Goal: Task Accomplishment & Management: Use online tool/utility

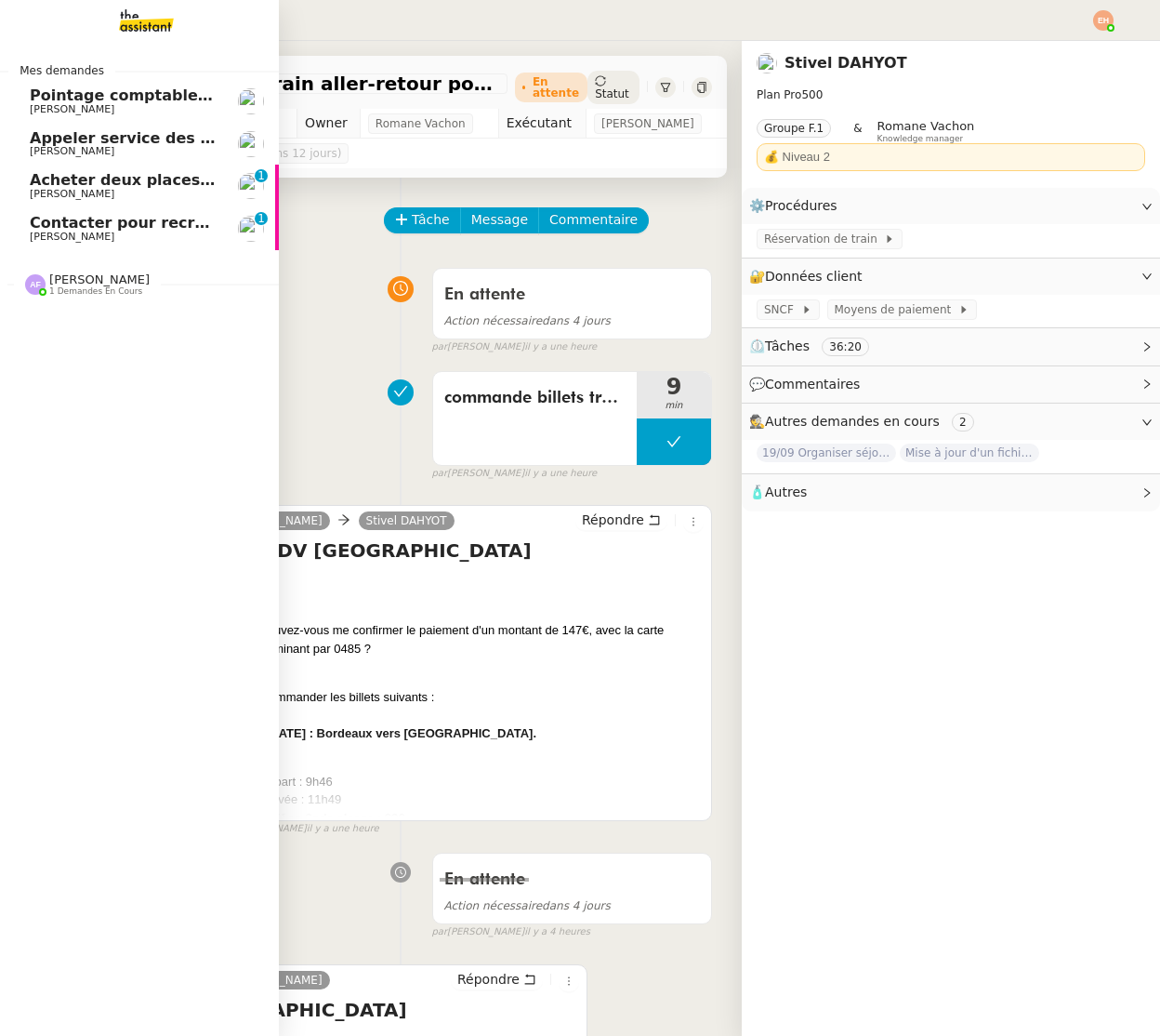
click at [47, 233] on span "[PERSON_NAME]" at bounding box center [71, 236] width 84 height 12
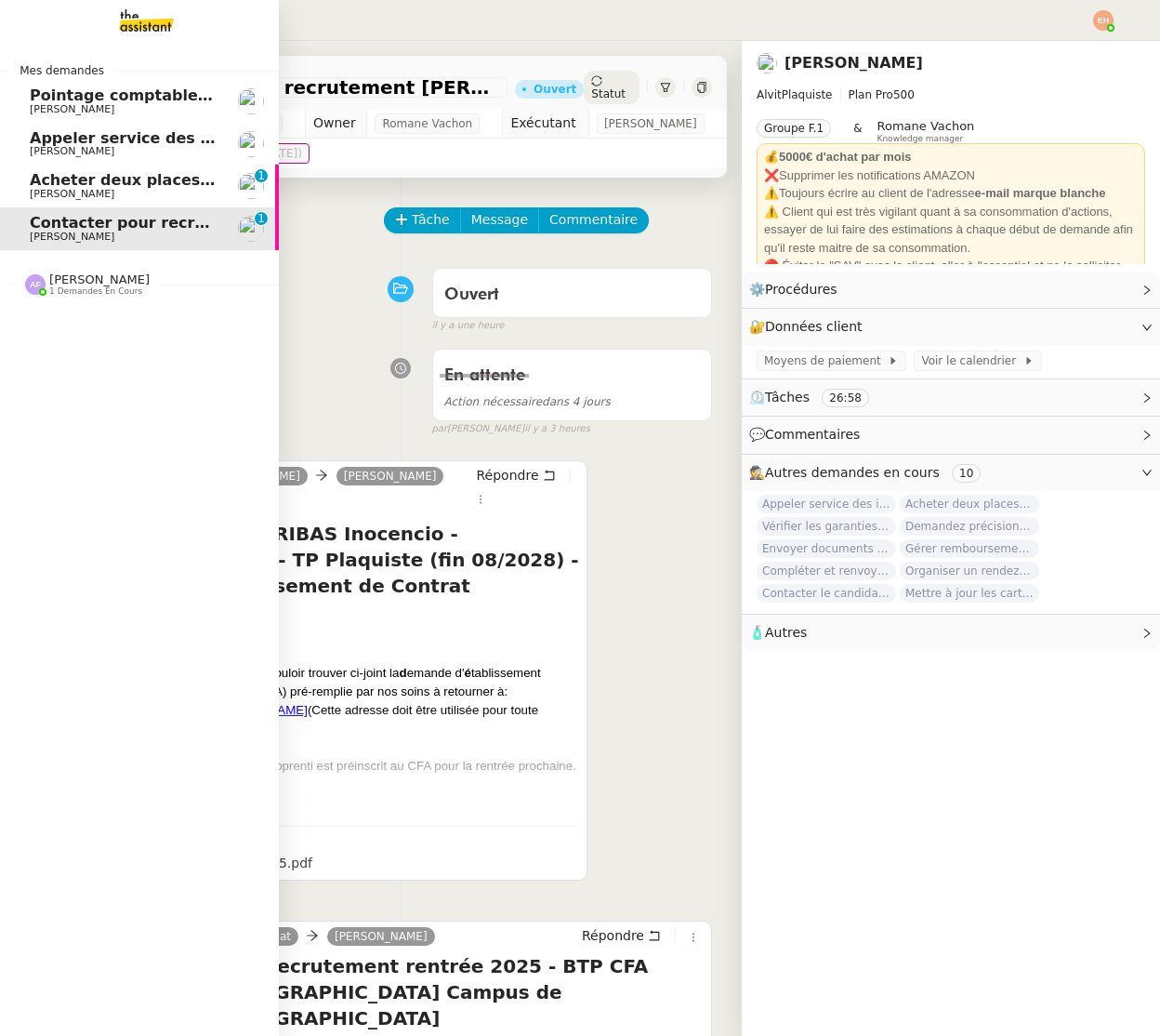
click at [91, 196] on span "[PERSON_NAME]" at bounding box center [123, 194] width 188 height 11
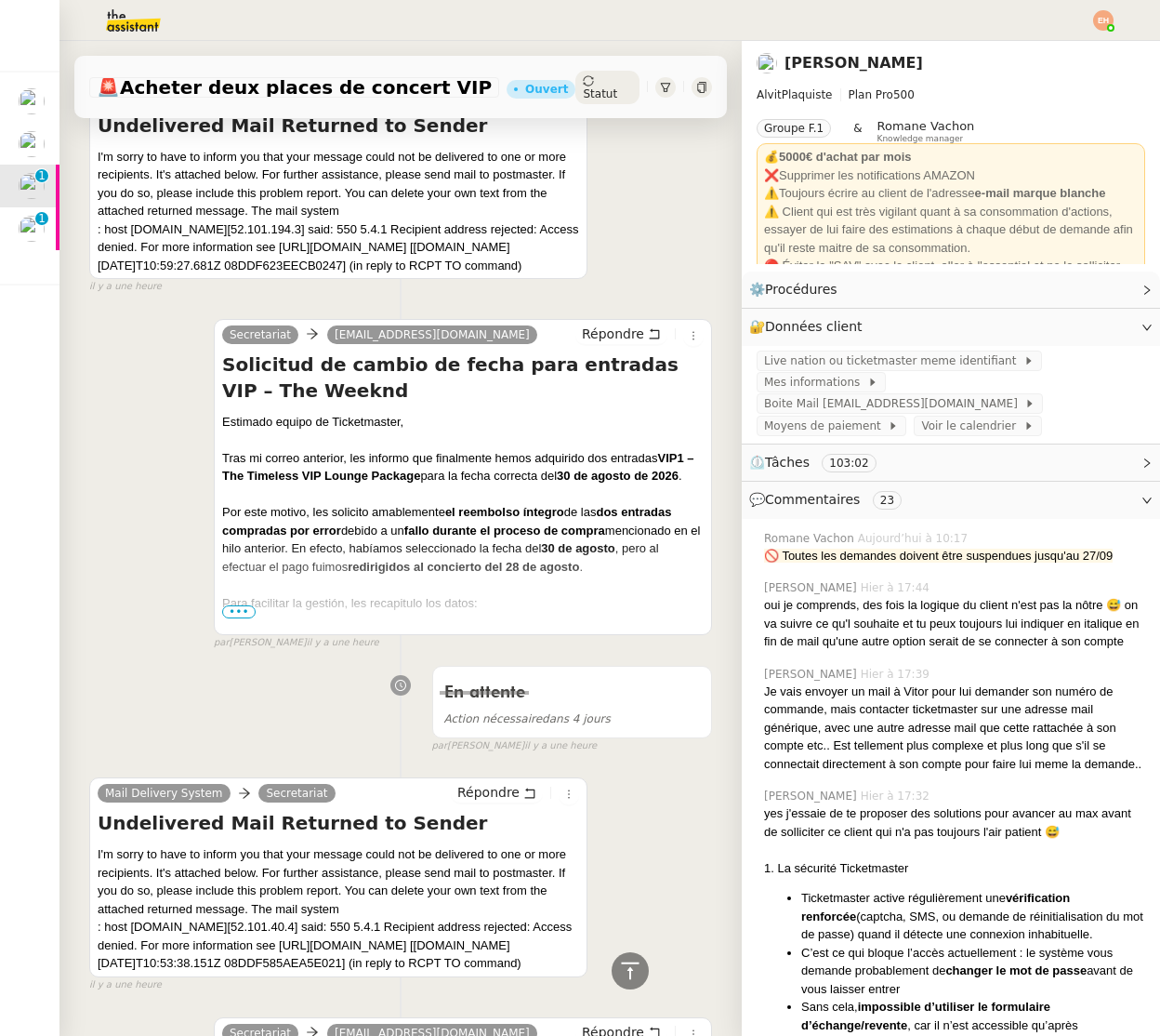
scroll to position [416, 0]
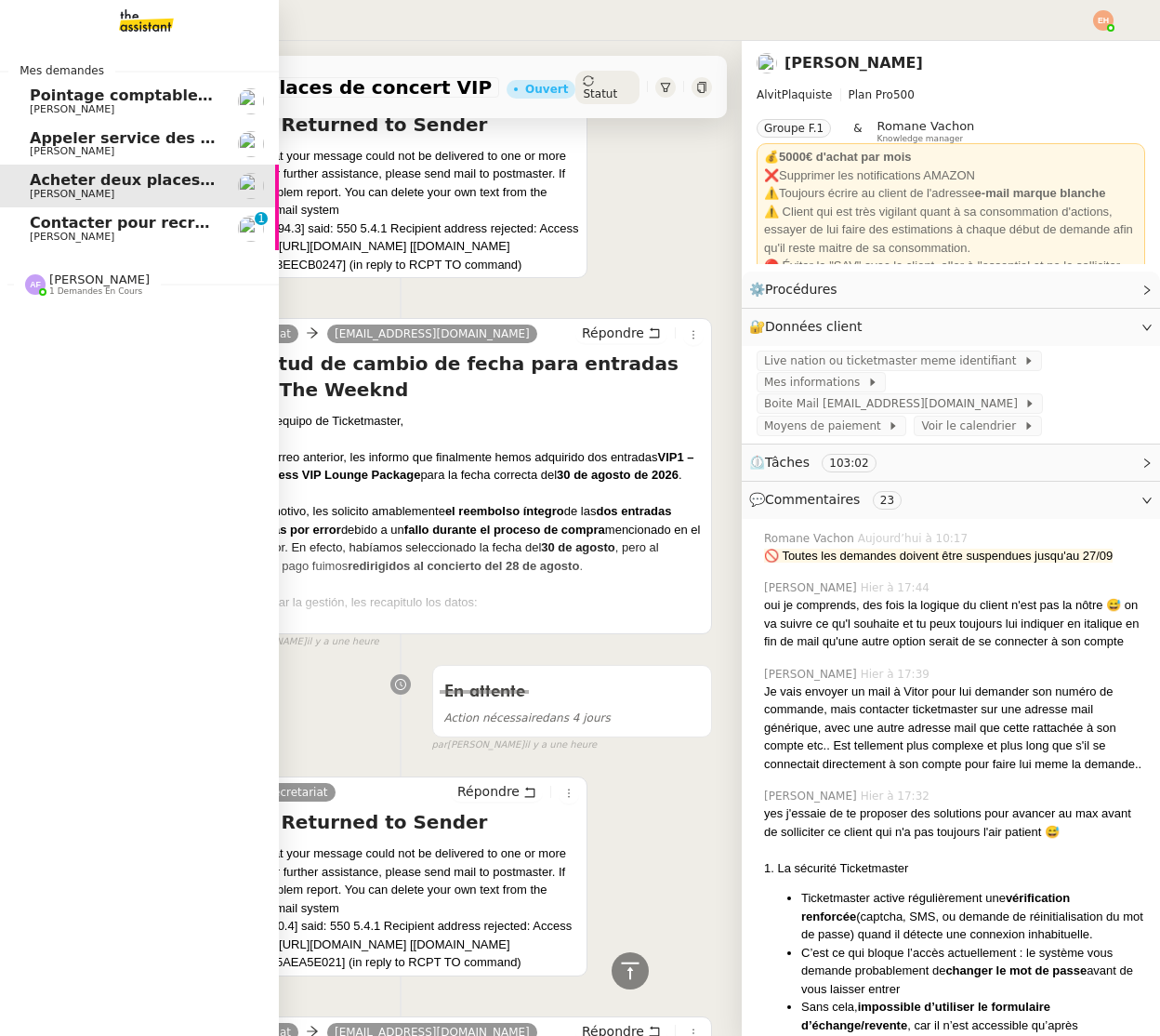
click at [123, 221] on span "Contacter pour recrutement [PERSON_NAME]" at bounding box center [219, 223] width 379 height 18
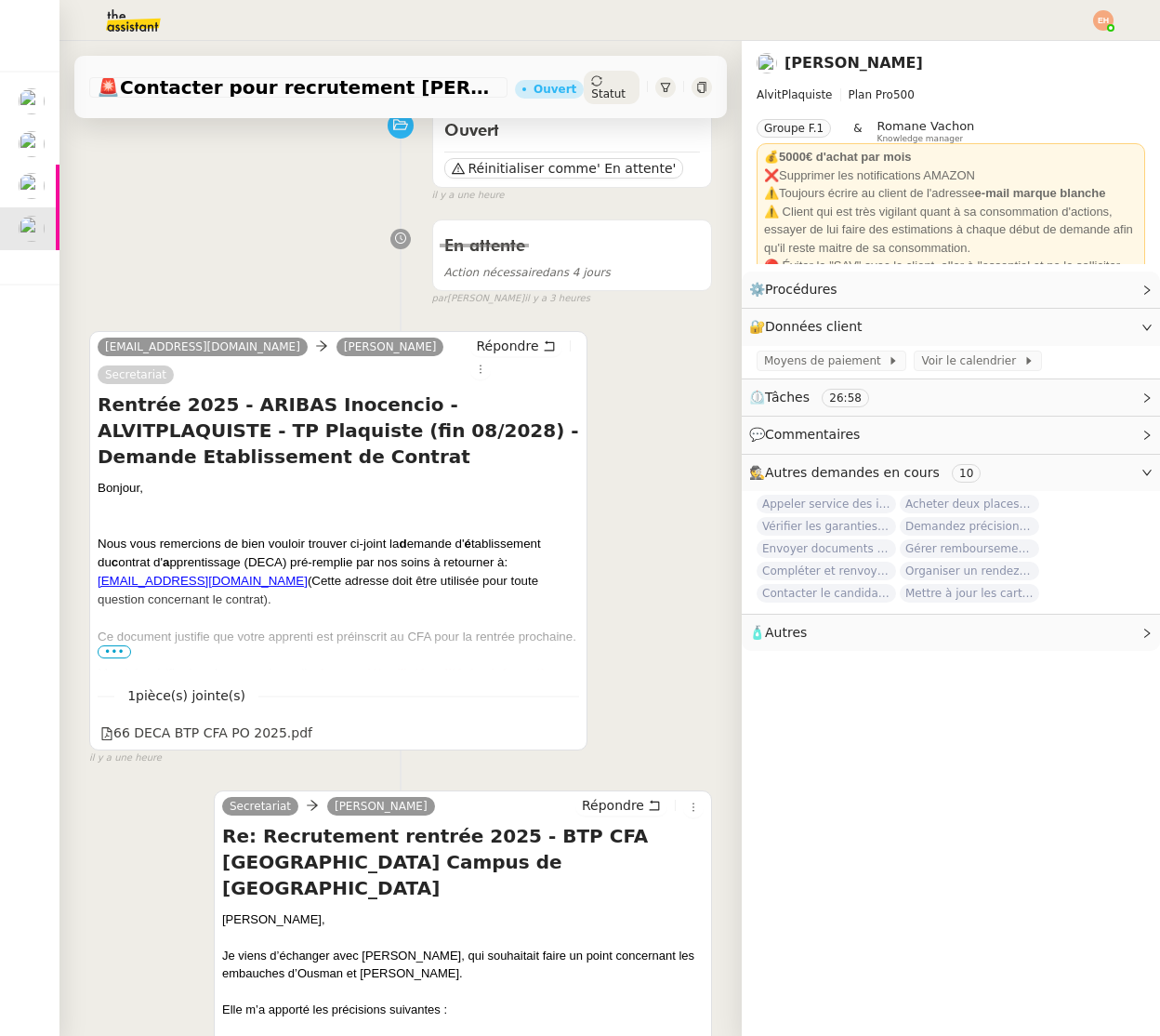
scroll to position [191, 0]
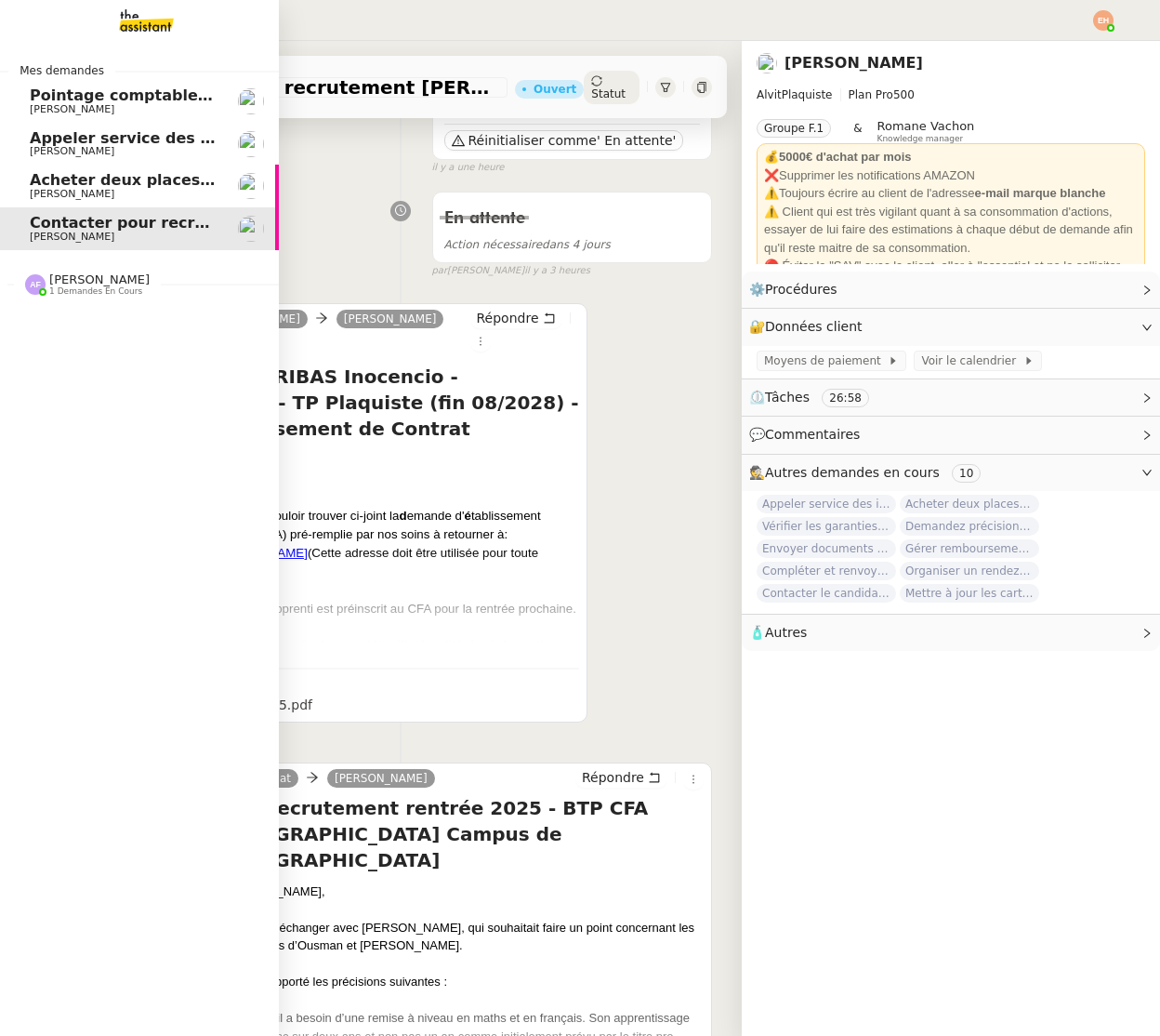
click at [107, 140] on span "Appeler service des impôts foncier" at bounding box center [175, 137] width 292 height 18
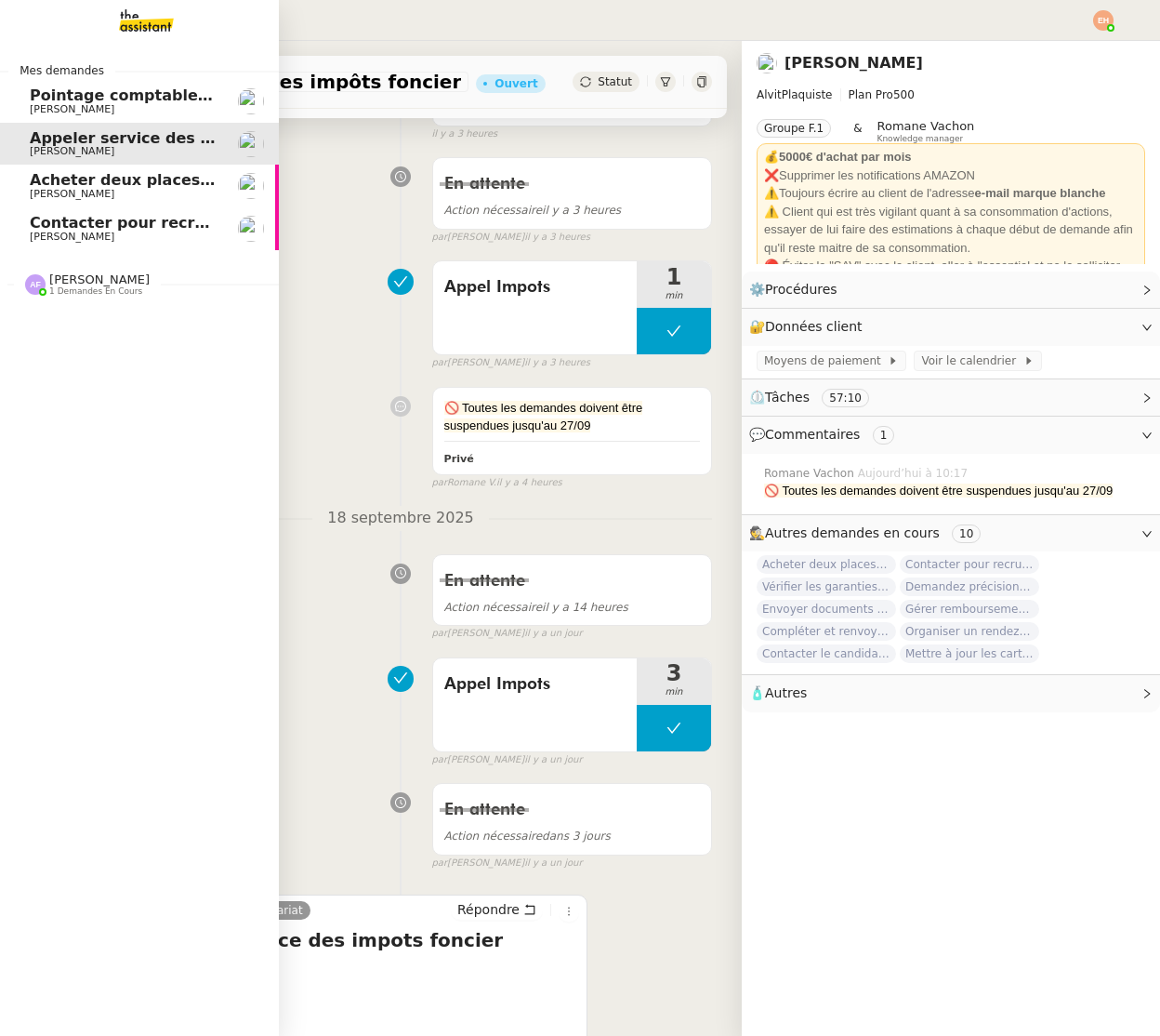
click at [22, 232] on link "Contacter pour recrutement ARIBAS [PERSON_NAME]" at bounding box center [139, 228] width 279 height 43
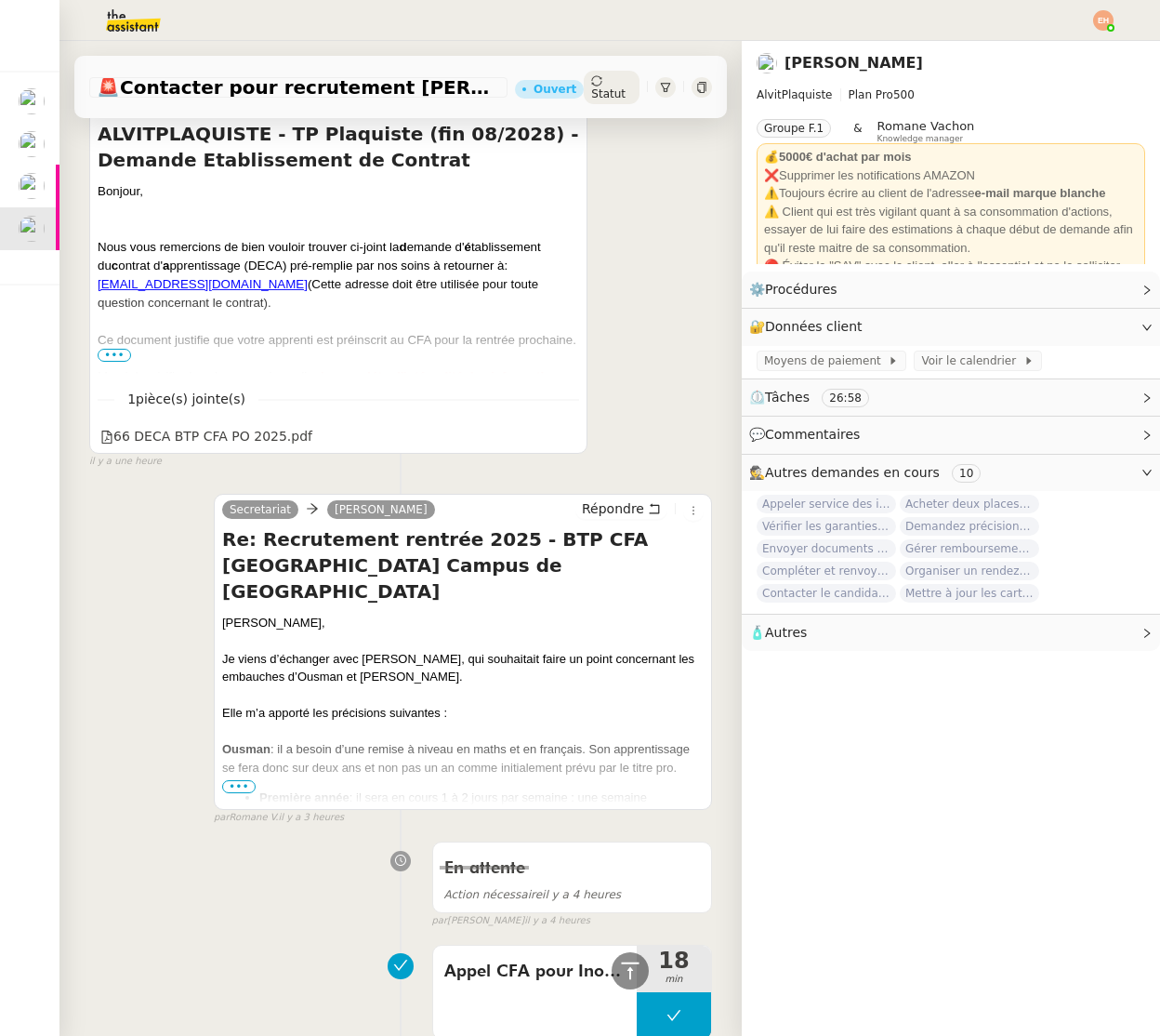
scroll to position [494, 0]
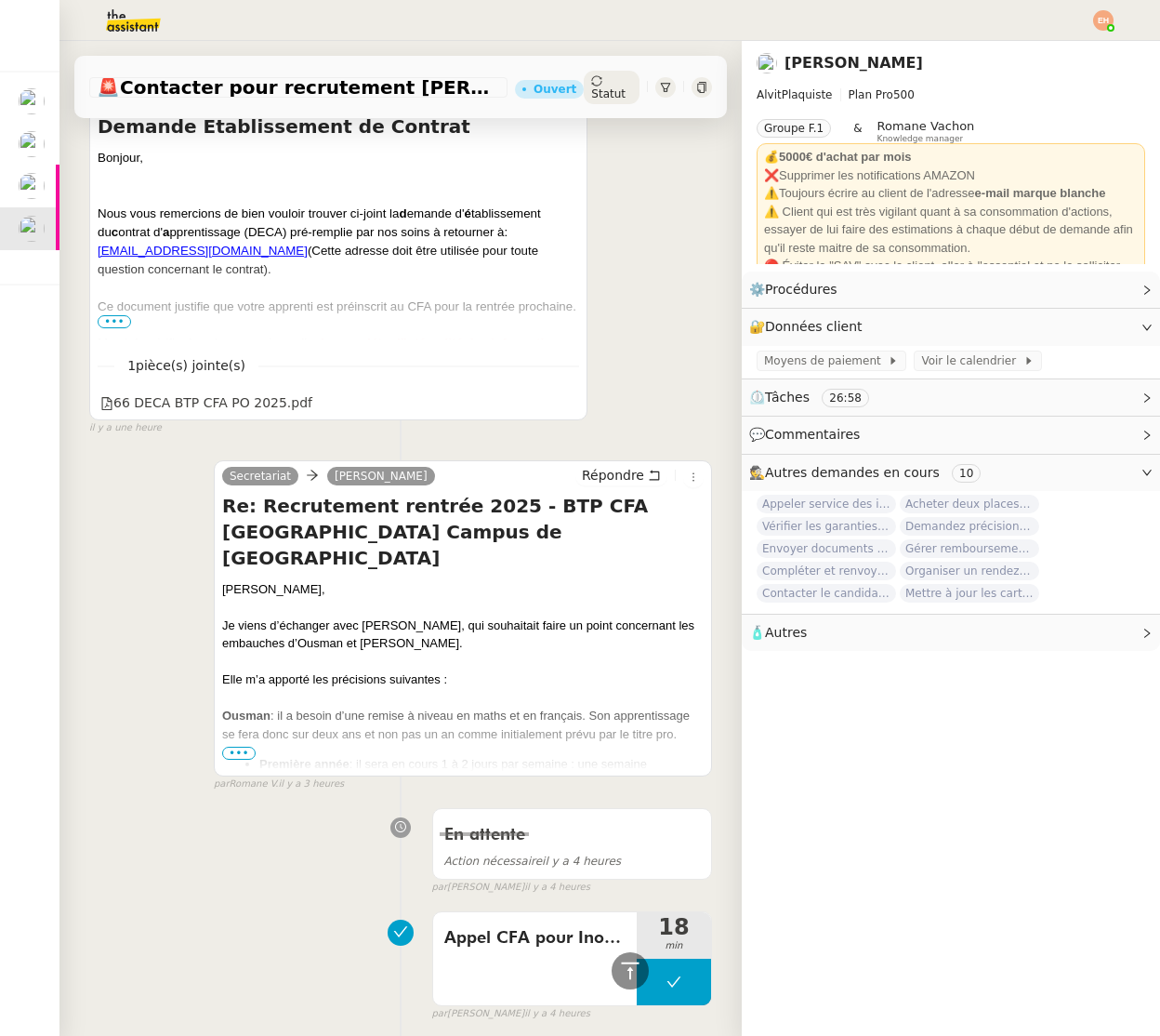
click at [245, 748] on span "•••" at bounding box center [238, 754] width 33 height 13
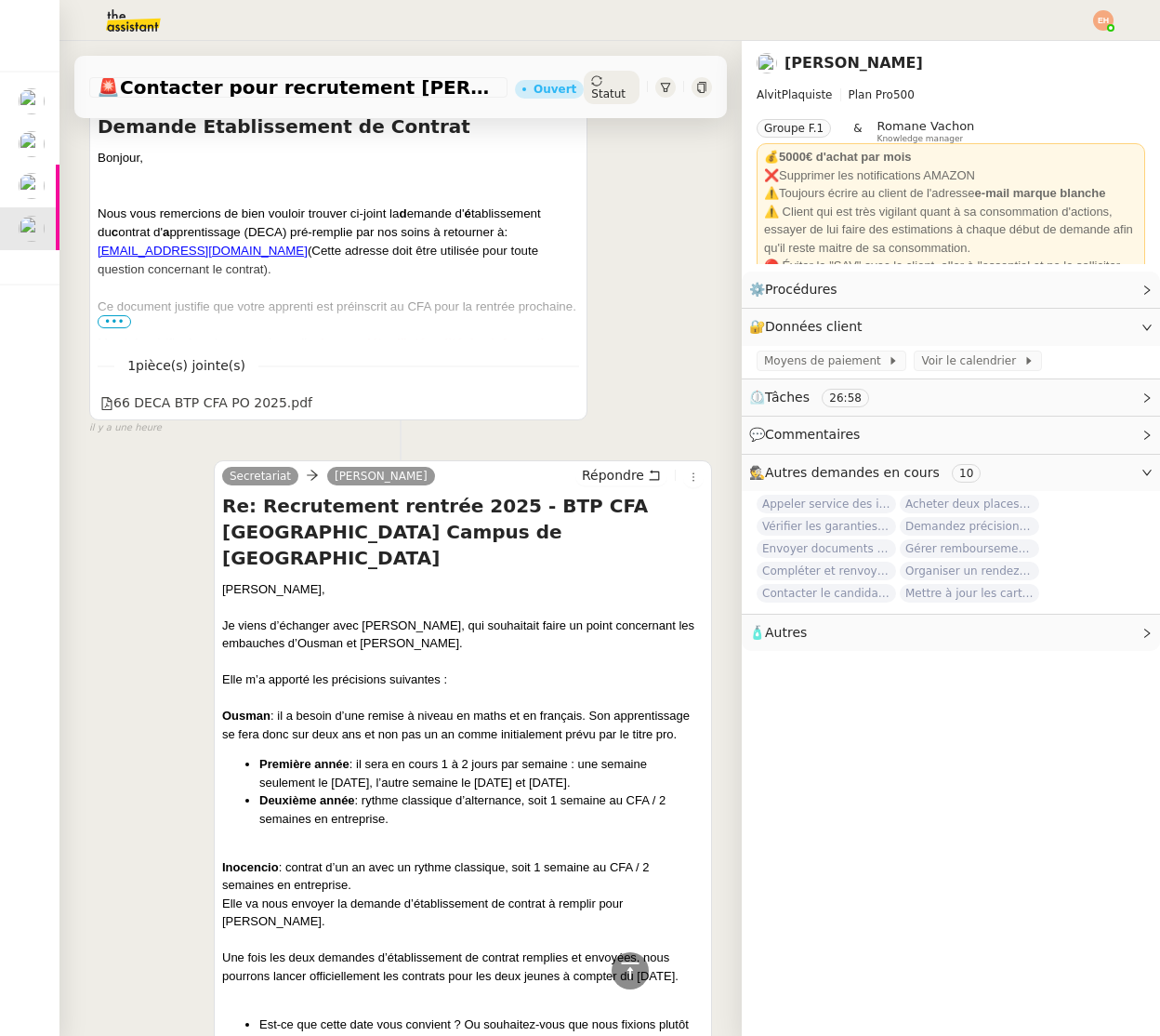
scroll to position [0, 0]
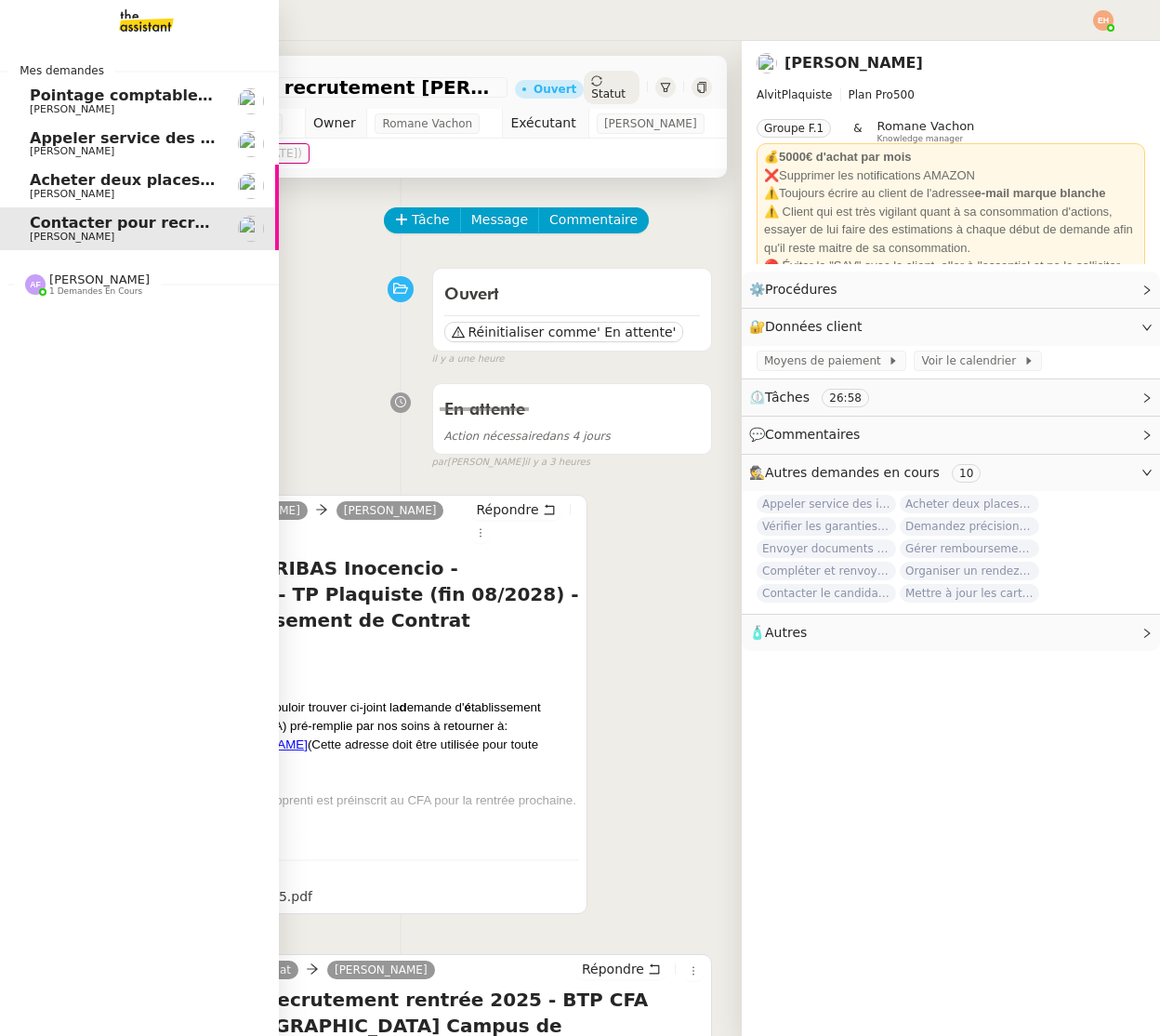
click at [41, 132] on span "Appeler service des impôts foncier" at bounding box center [175, 137] width 292 height 18
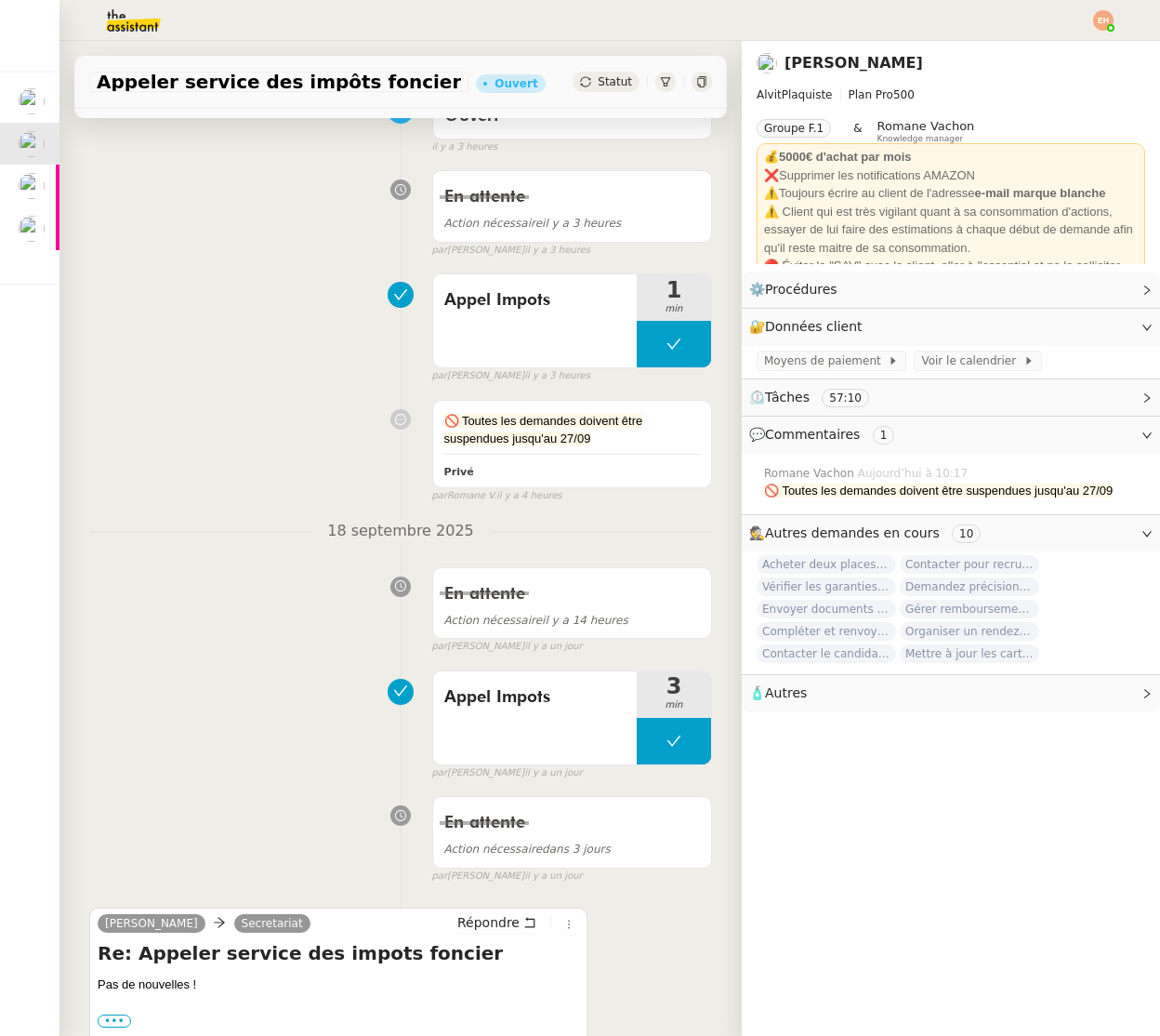
scroll to position [393, 0]
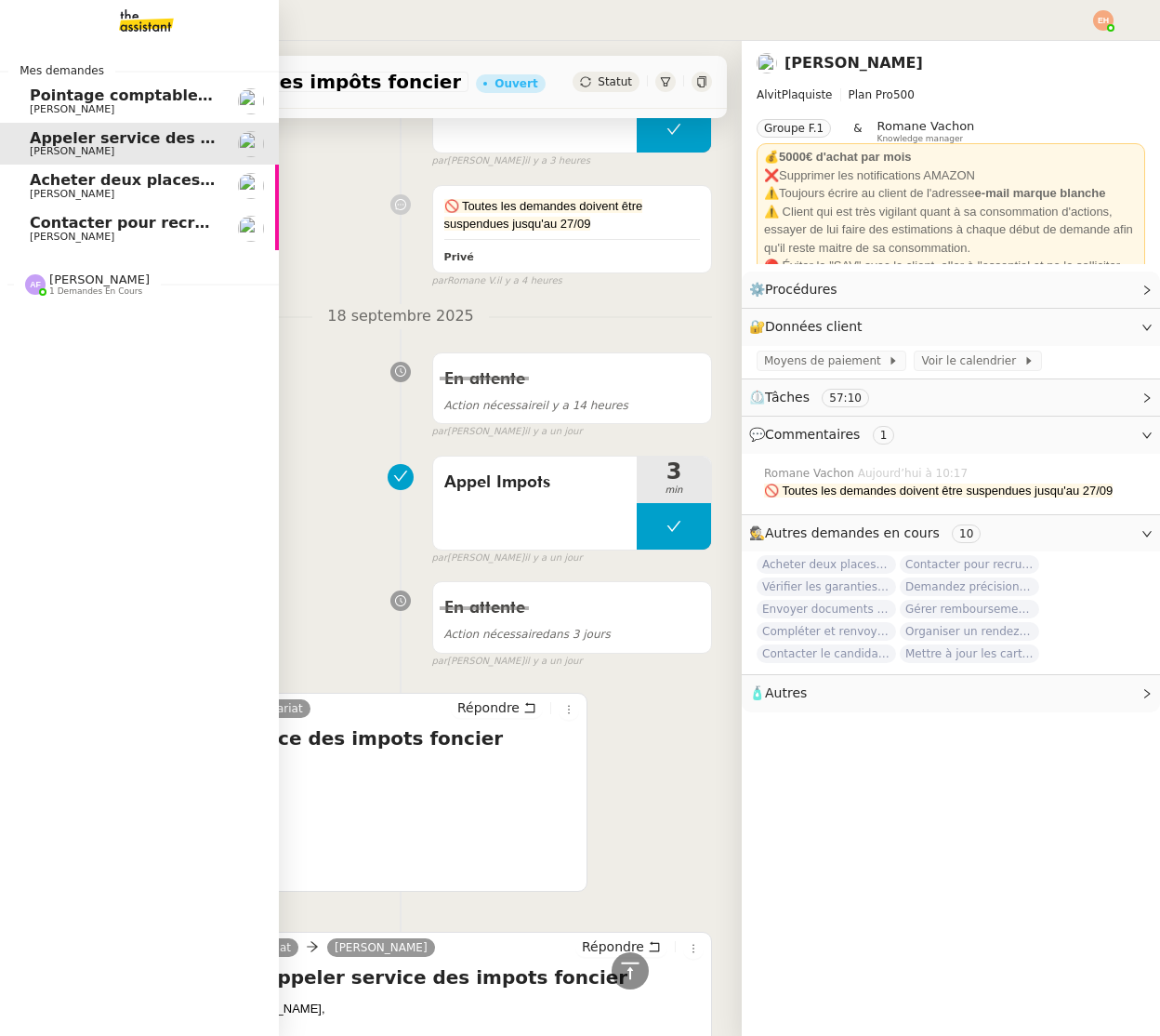
drag, startPoint x: 91, startPoint y: 92, endPoint x: 124, endPoint y: 124, distance: 46.0
click at [91, 92] on span "Pointage comptable - septembre 2025" at bounding box center [190, 95] width 321 height 18
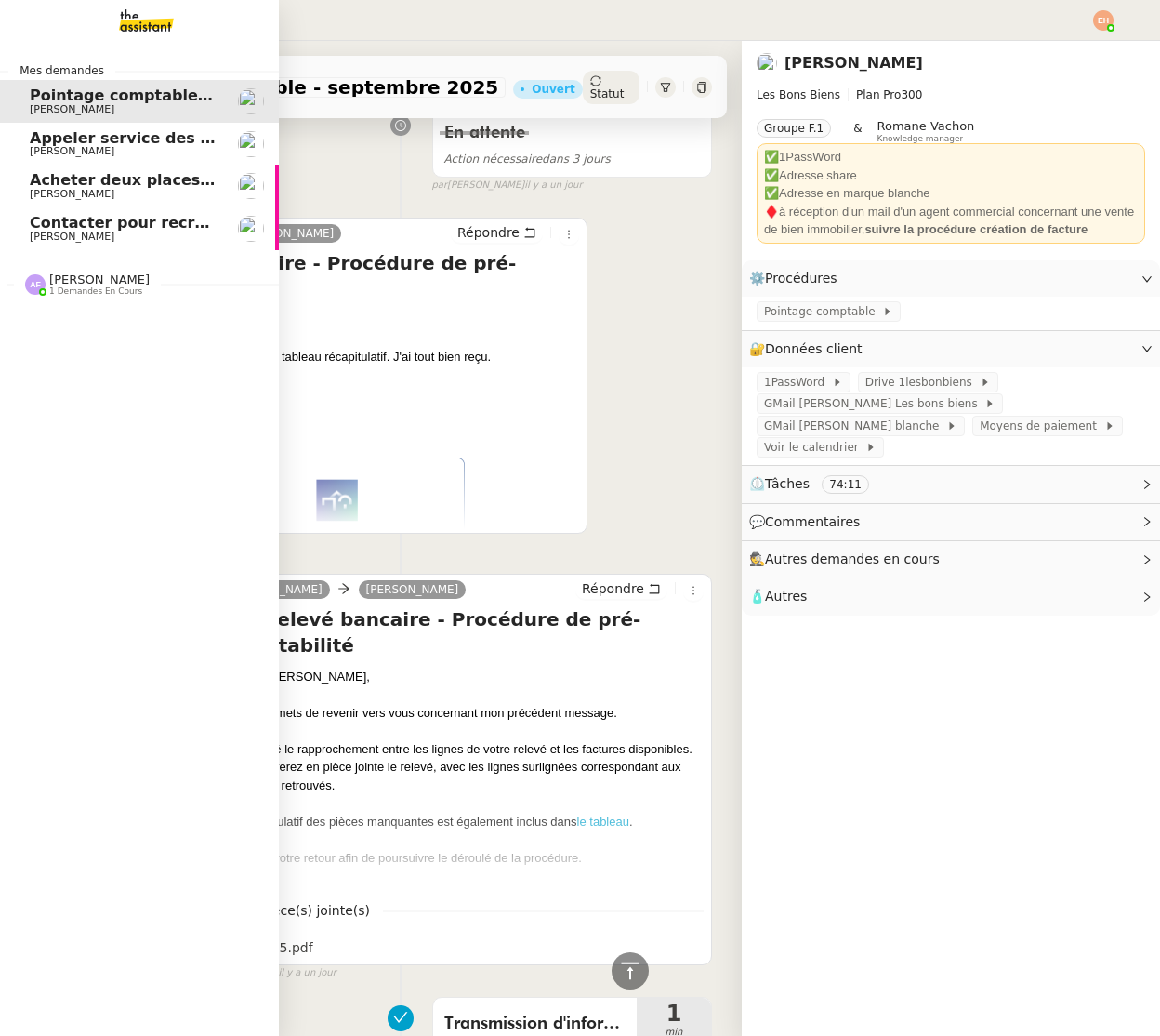
click at [154, 275] on nz-divider "[PERSON_NAME] 1 demandes en cours" at bounding box center [147, 284] width 279 height 25
click at [26, 318] on link "Automatiser l'envoi de justificatifs [PERSON_NAME]" at bounding box center [139, 325] width 279 height 43
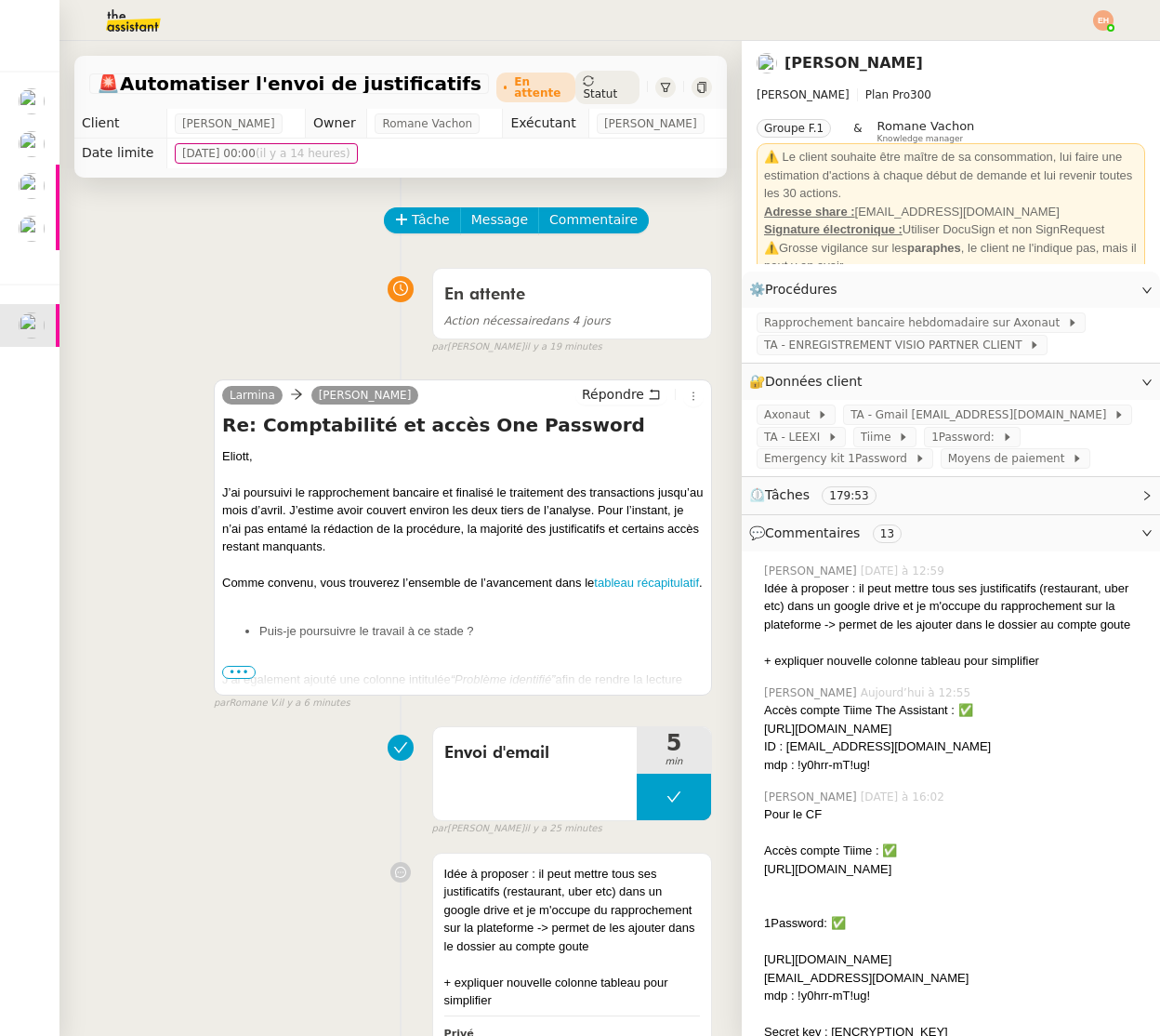
click at [137, 26] on img at bounding box center [118, 20] width 144 height 41
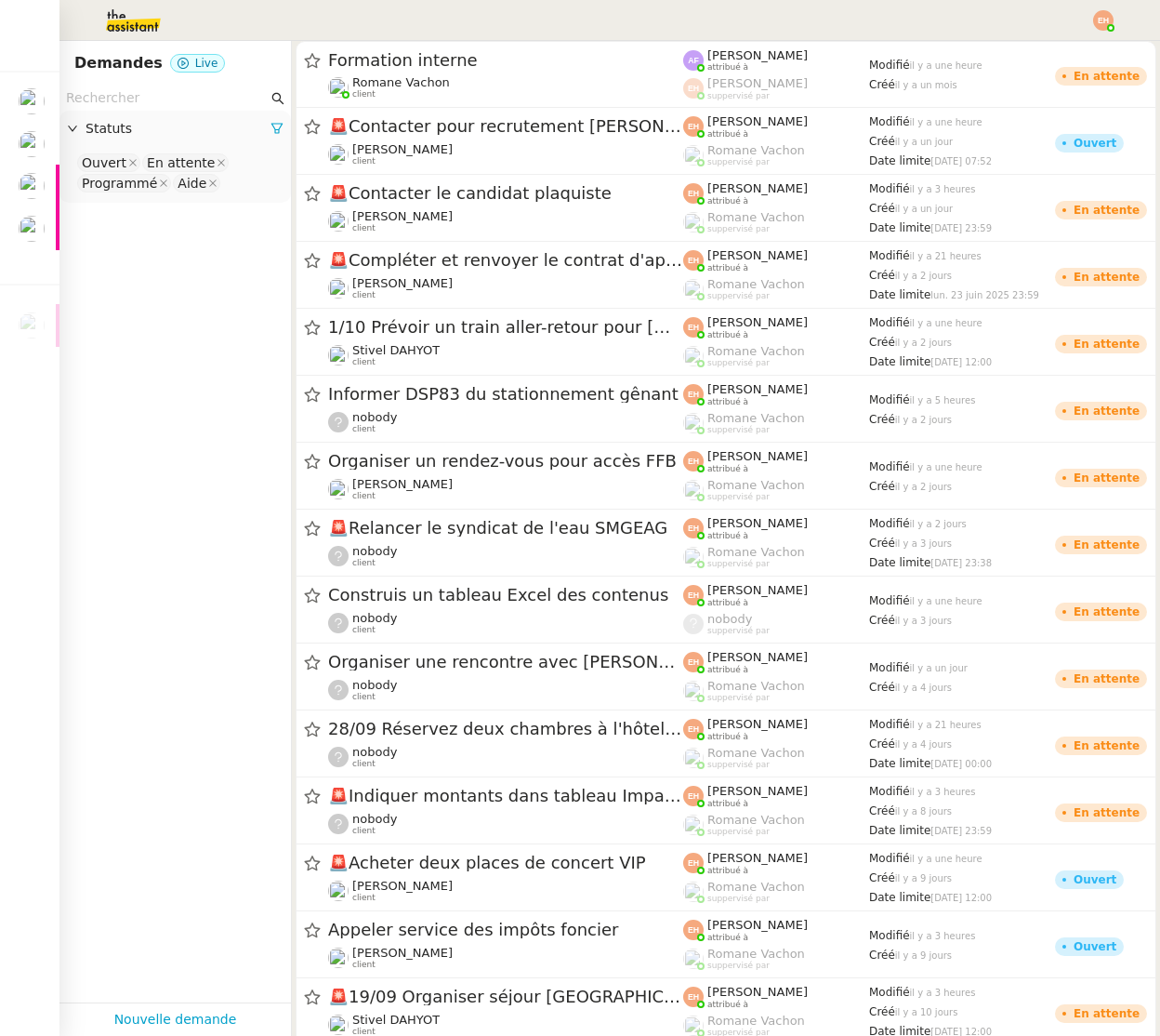
click at [130, 106] on input "text" at bounding box center [167, 98] width 202 height 22
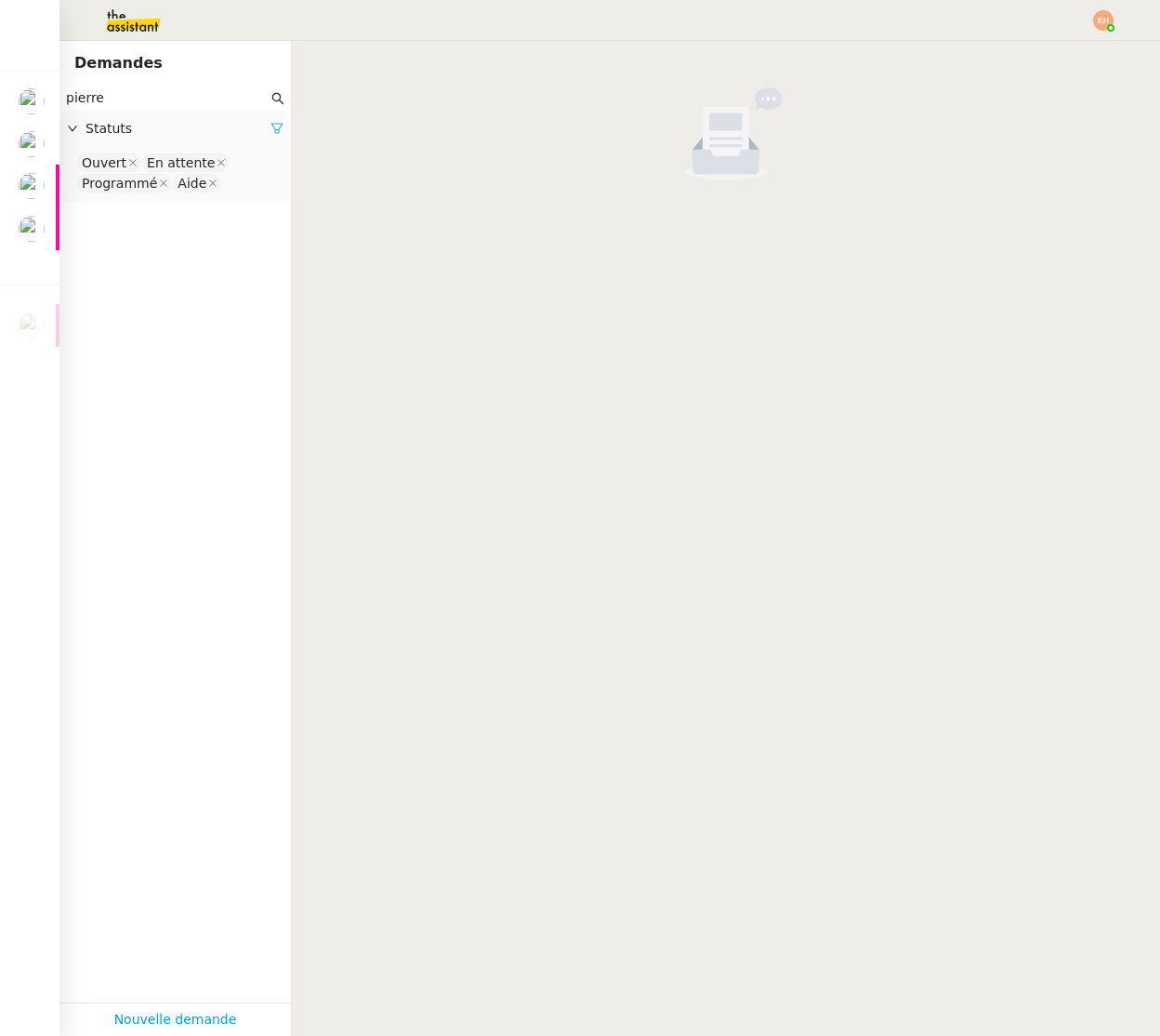
type input "pierre"
click at [271, 132] on icon at bounding box center [278, 129] width 13 height 13
drag, startPoint x: 276, startPoint y: 128, endPoint x: 238, endPoint y: 155, distance: 46.6
click at [276, 128] on span "Statuts" at bounding box center [184, 129] width 198 height 22
click at [182, 156] on nz-select-top-control "Please select" at bounding box center [174, 163] width 202 height 24
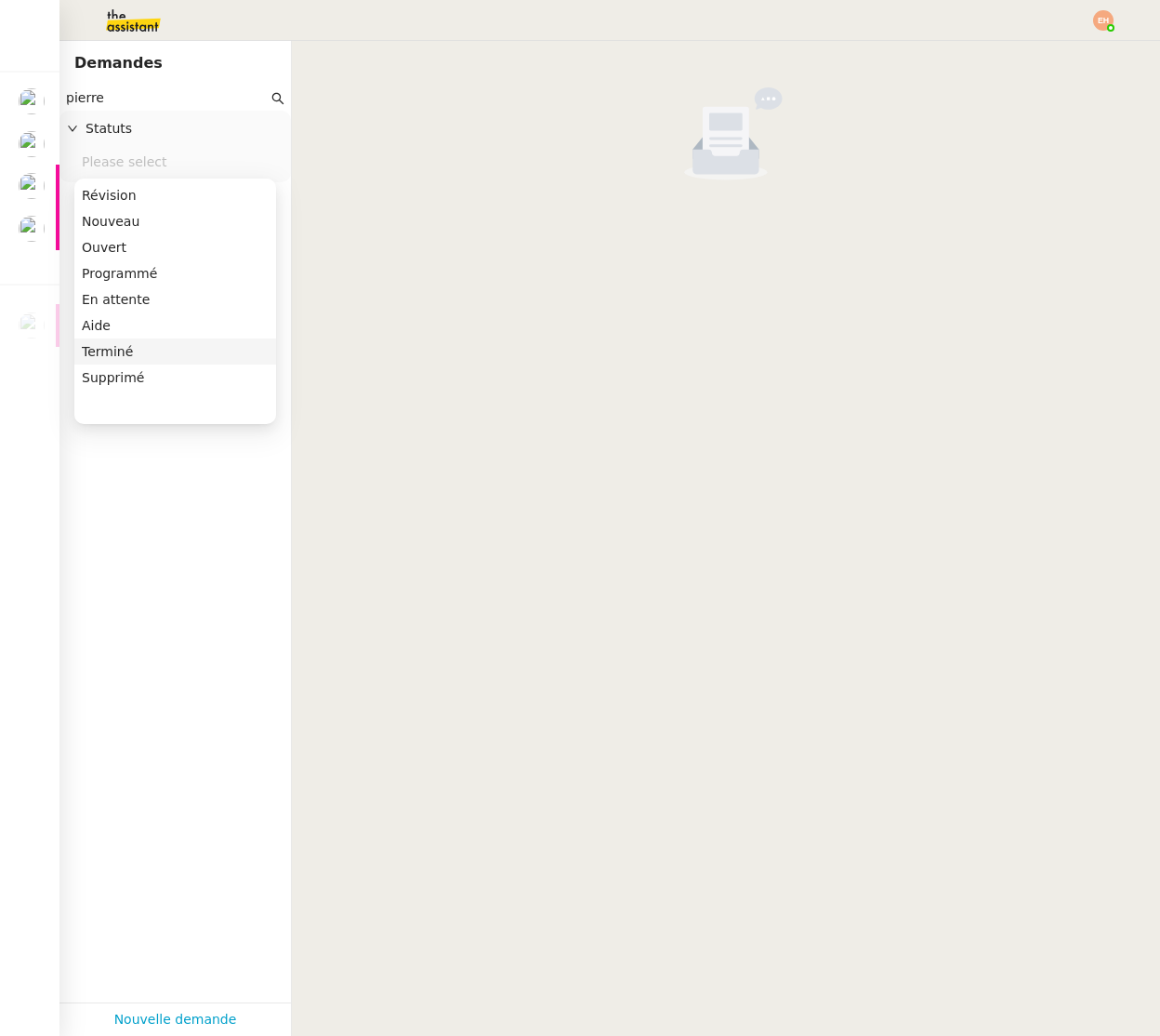
click at [153, 345] on div "Terminé" at bounding box center [174, 352] width 187 height 17
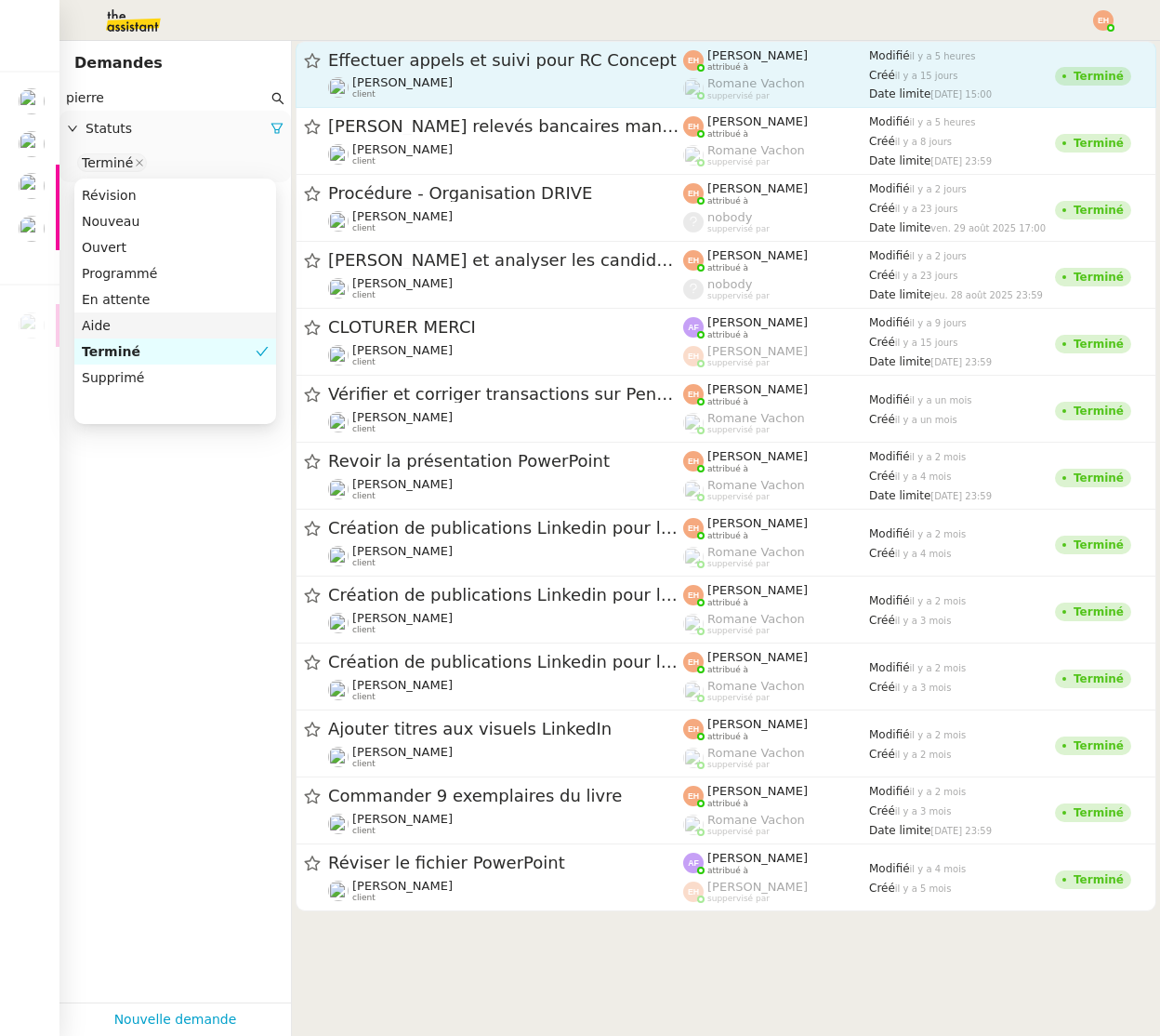
click at [594, 75] on div "[PERSON_NAME] client" at bounding box center [505, 87] width 355 height 25
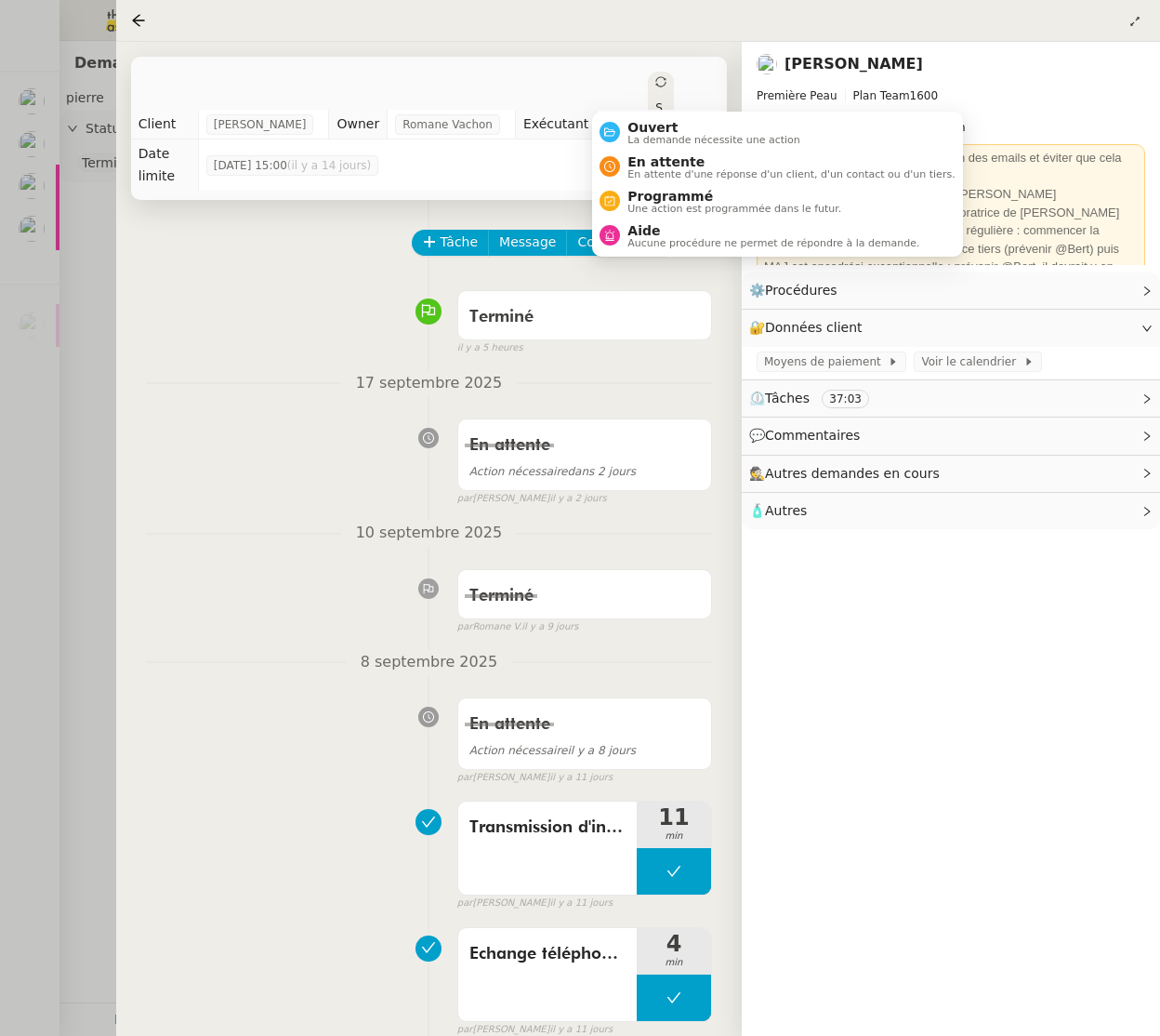
click at [867, 452] on div "💬 Commentaires" at bounding box center [952, 436] width 419 height 36
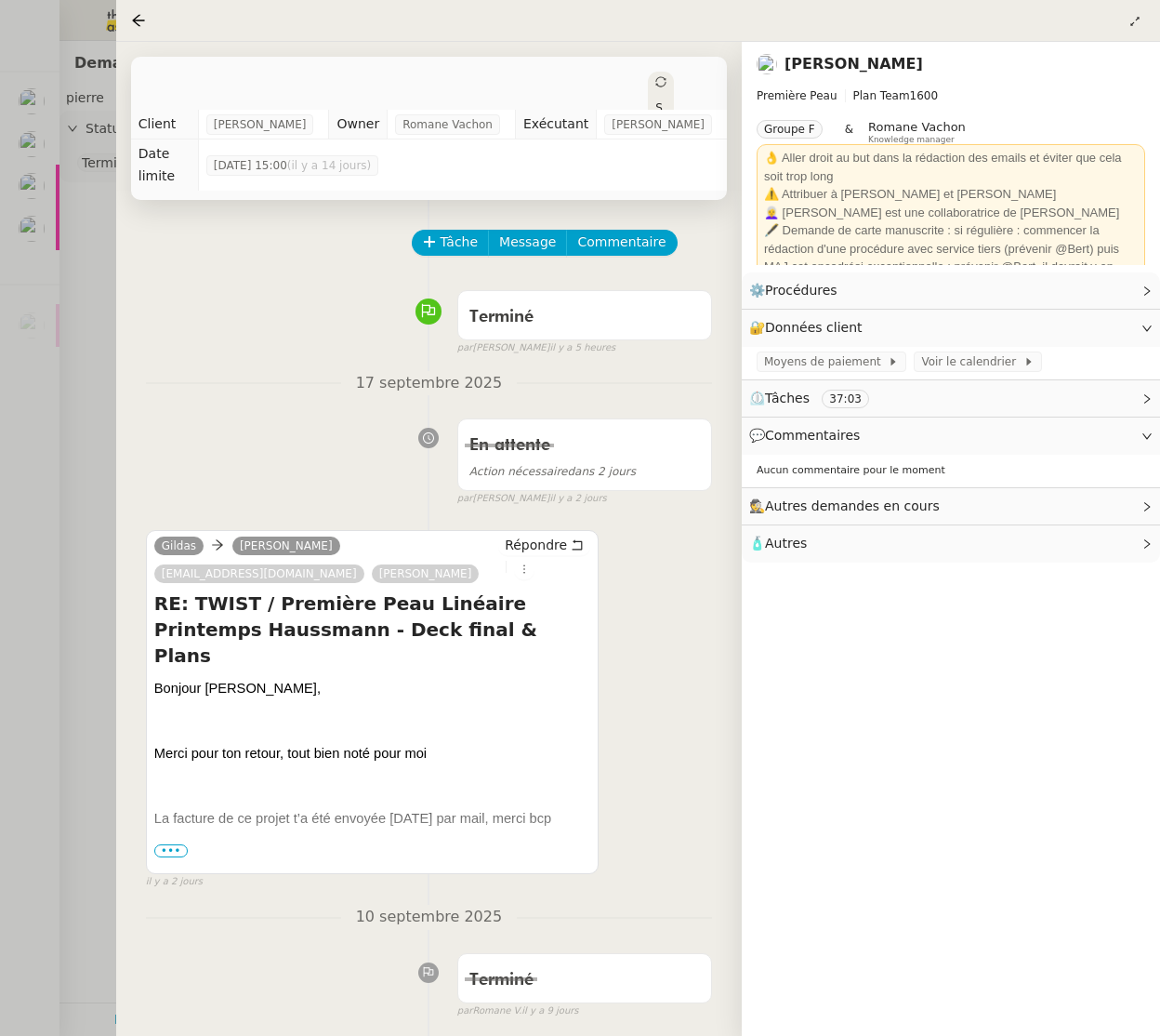
click at [865, 469] on span "Aucun commentaire pour le moment" at bounding box center [851, 470] width 189 height 12
click at [853, 498] on span "🕵️ Autres demandes en cours" at bounding box center [936, 506] width 373 height 22
drag, startPoint x: 835, startPoint y: 536, endPoint x: 738, endPoint y: 499, distance: 103.8
click at [835, 536] on span "Aucune demande en cours pour le moment" at bounding box center [868, 539] width 222 height 12
drag, startPoint x: 83, startPoint y: 307, endPoint x: 73, endPoint y: 287, distance: 22.4
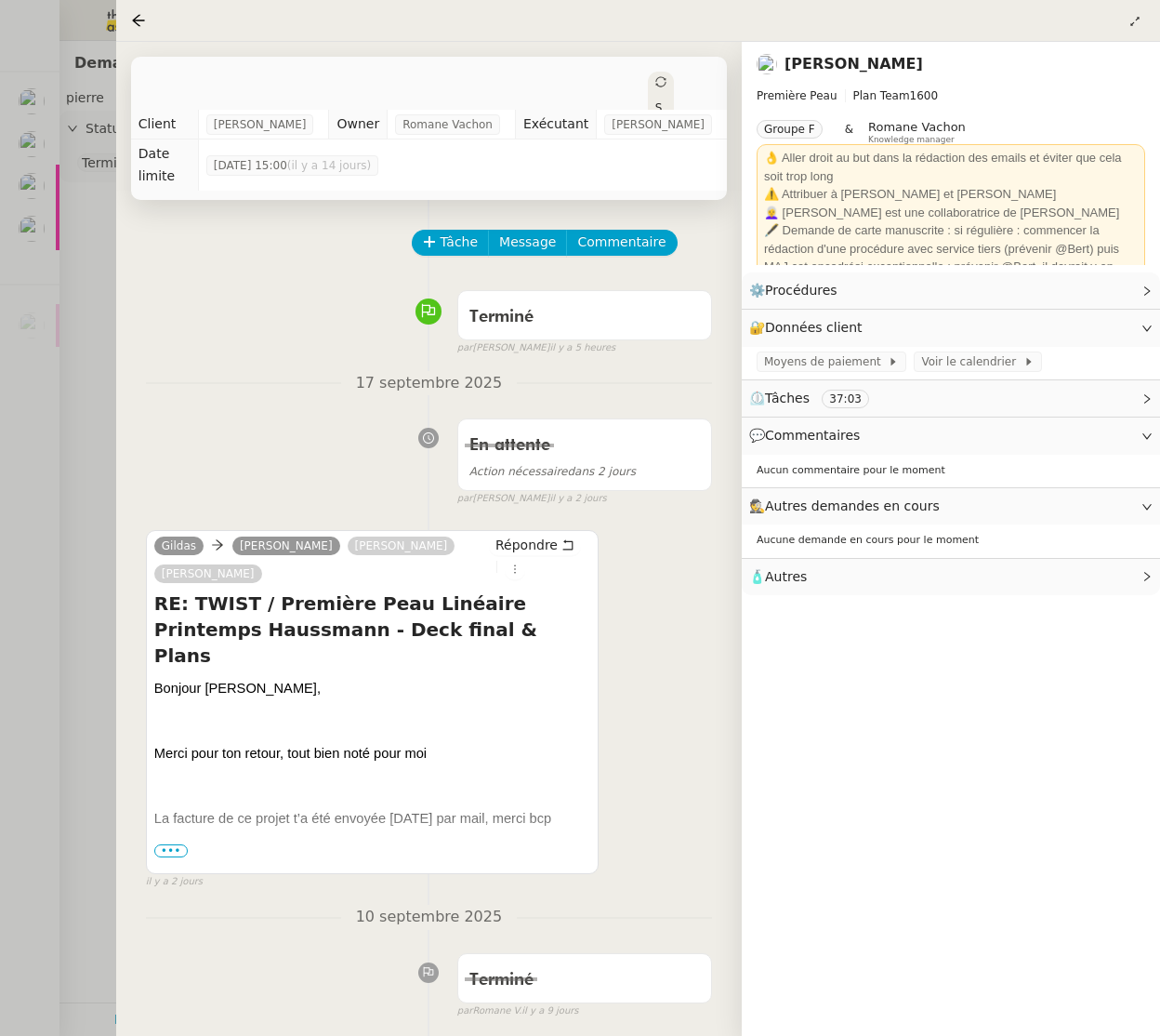
click at [83, 307] on div at bounding box center [580, 518] width 1160 height 1036
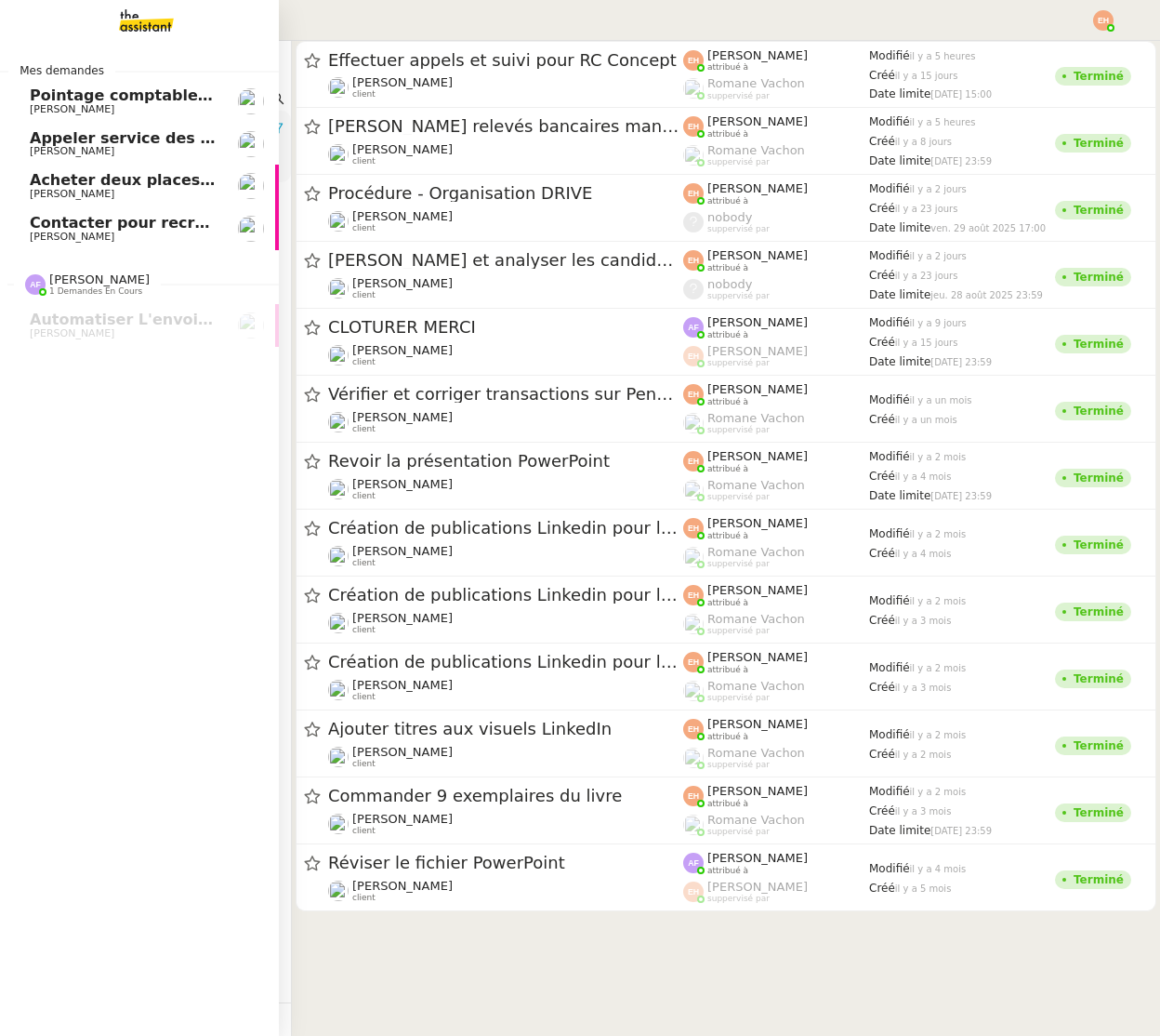
click at [43, 163] on link "Appeler service des impôts foncier [PERSON_NAME]" at bounding box center [139, 144] width 279 height 43
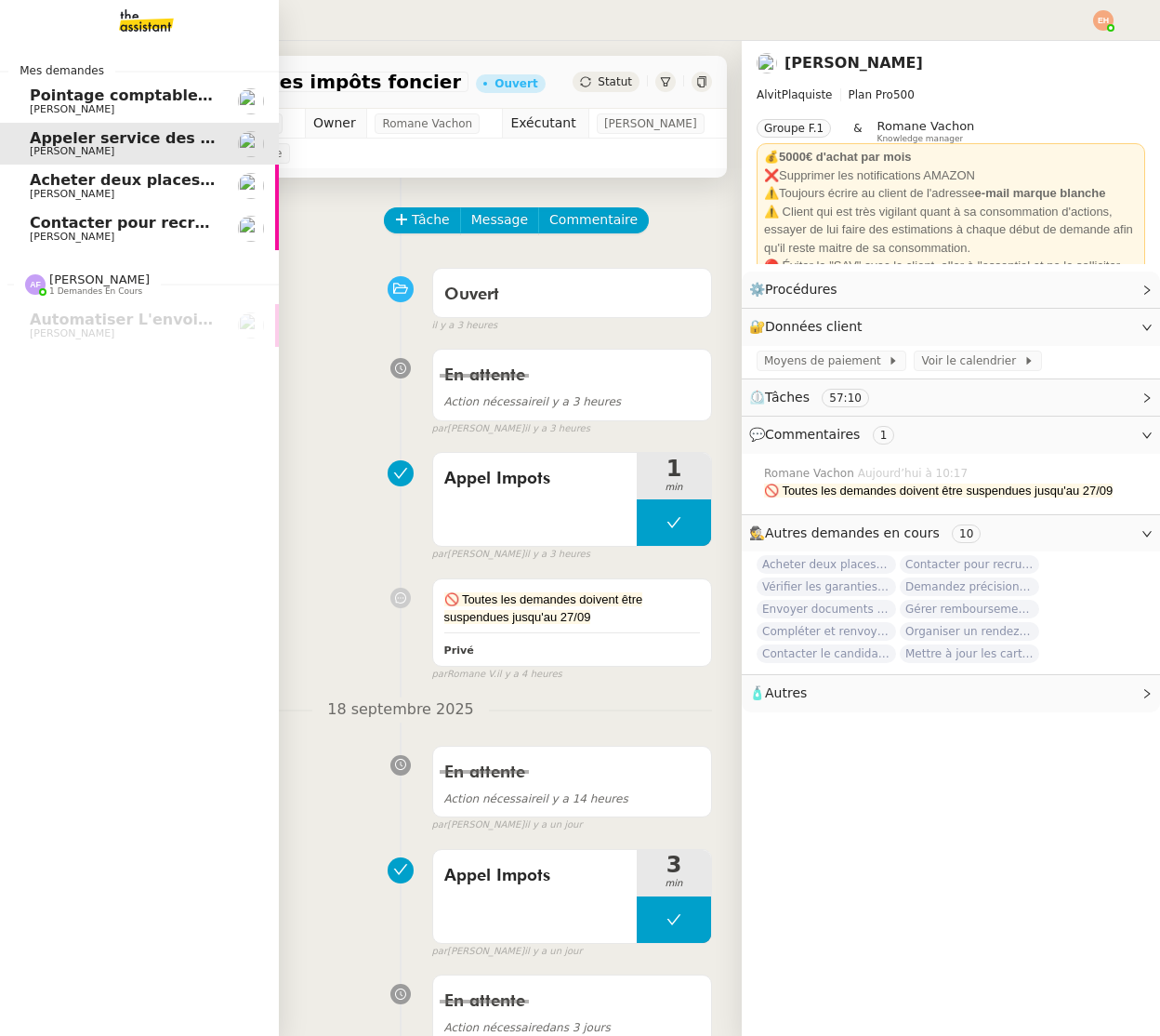
click at [125, 216] on span "Contacter pour recrutement [PERSON_NAME]" at bounding box center [219, 223] width 379 height 18
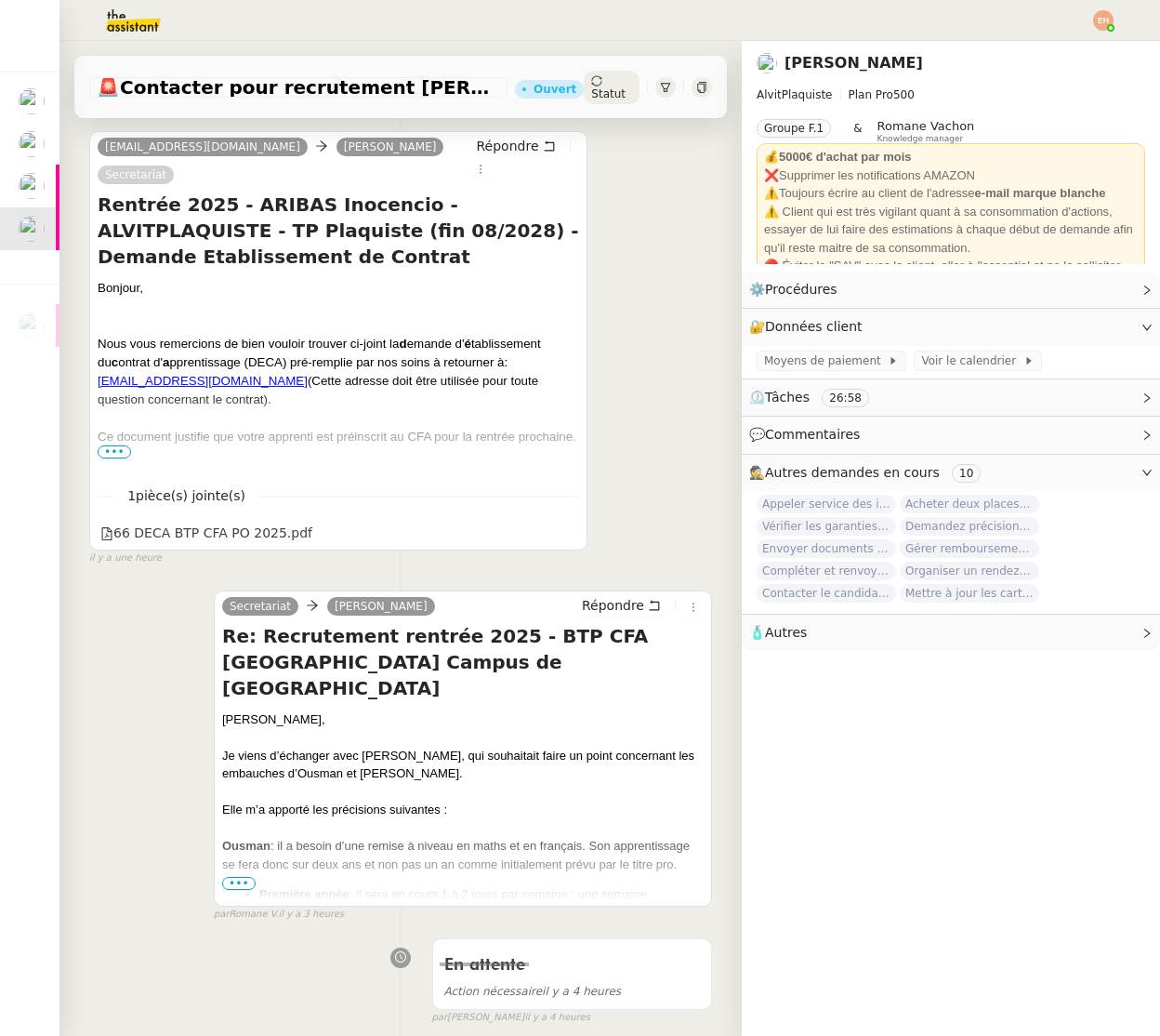
scroll to position [391, 0]
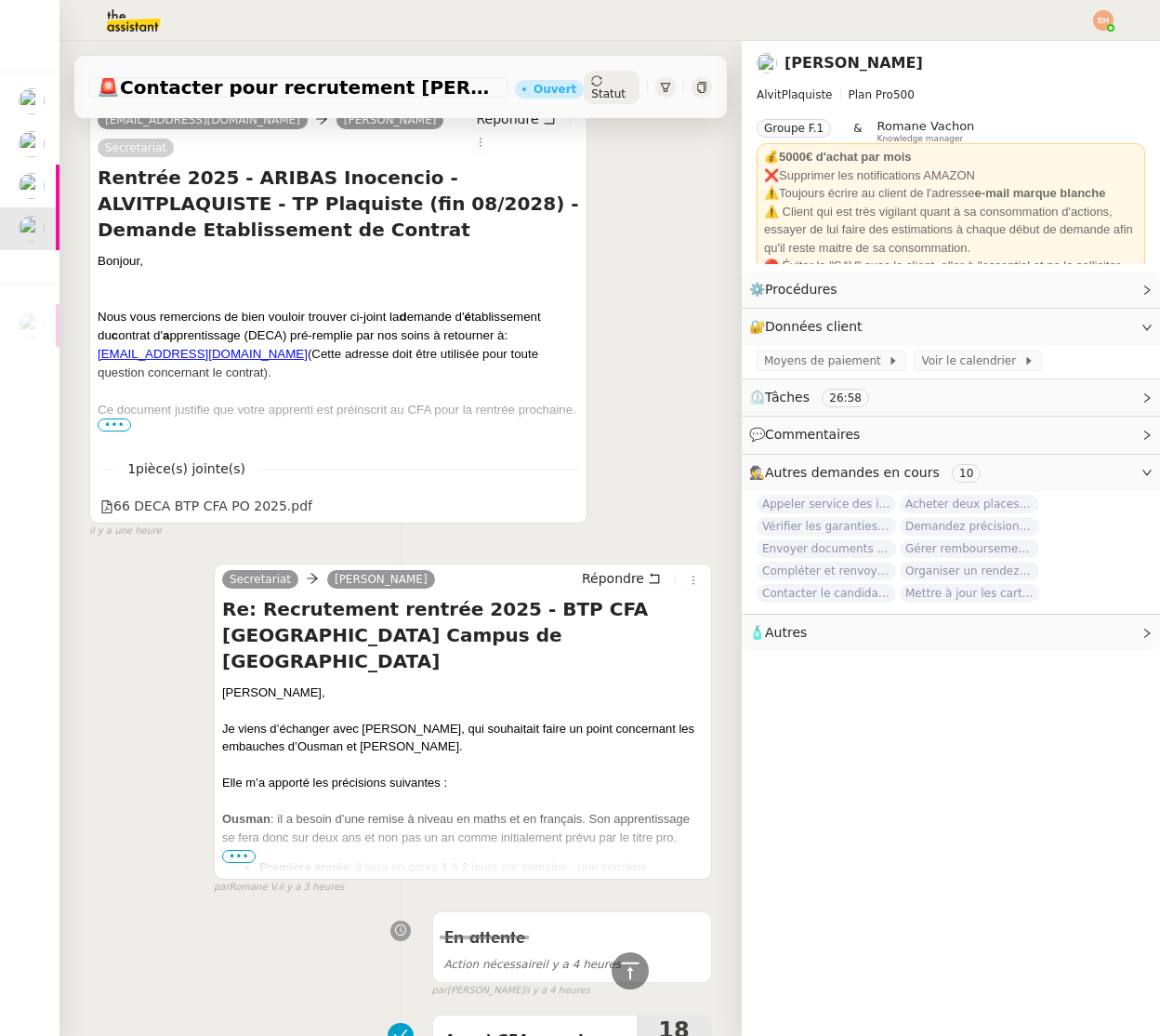
click at [121, 423] on span "•••" at bounding box center [114, 426] width 33 height 13
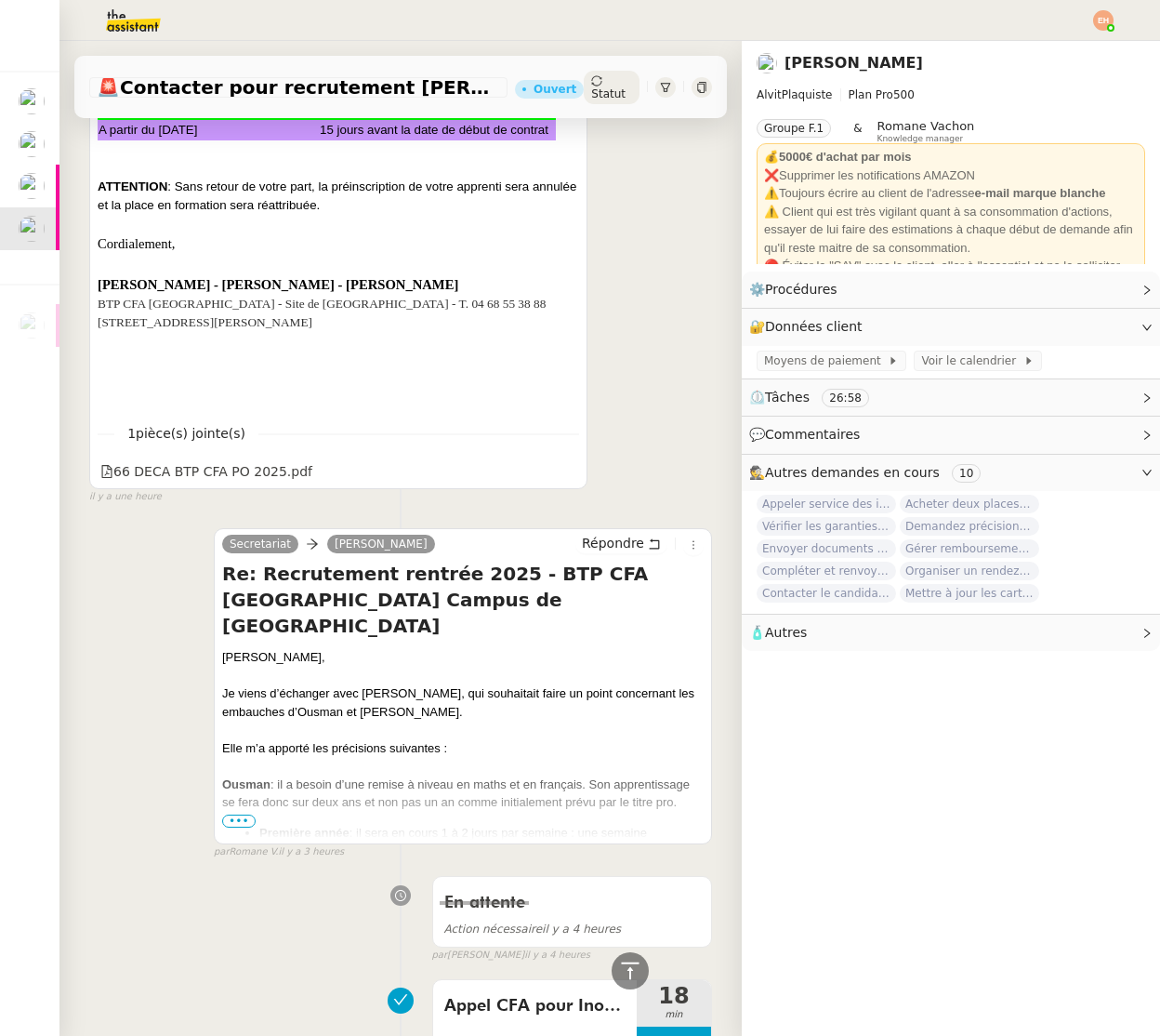
scroll to position [991, 0]
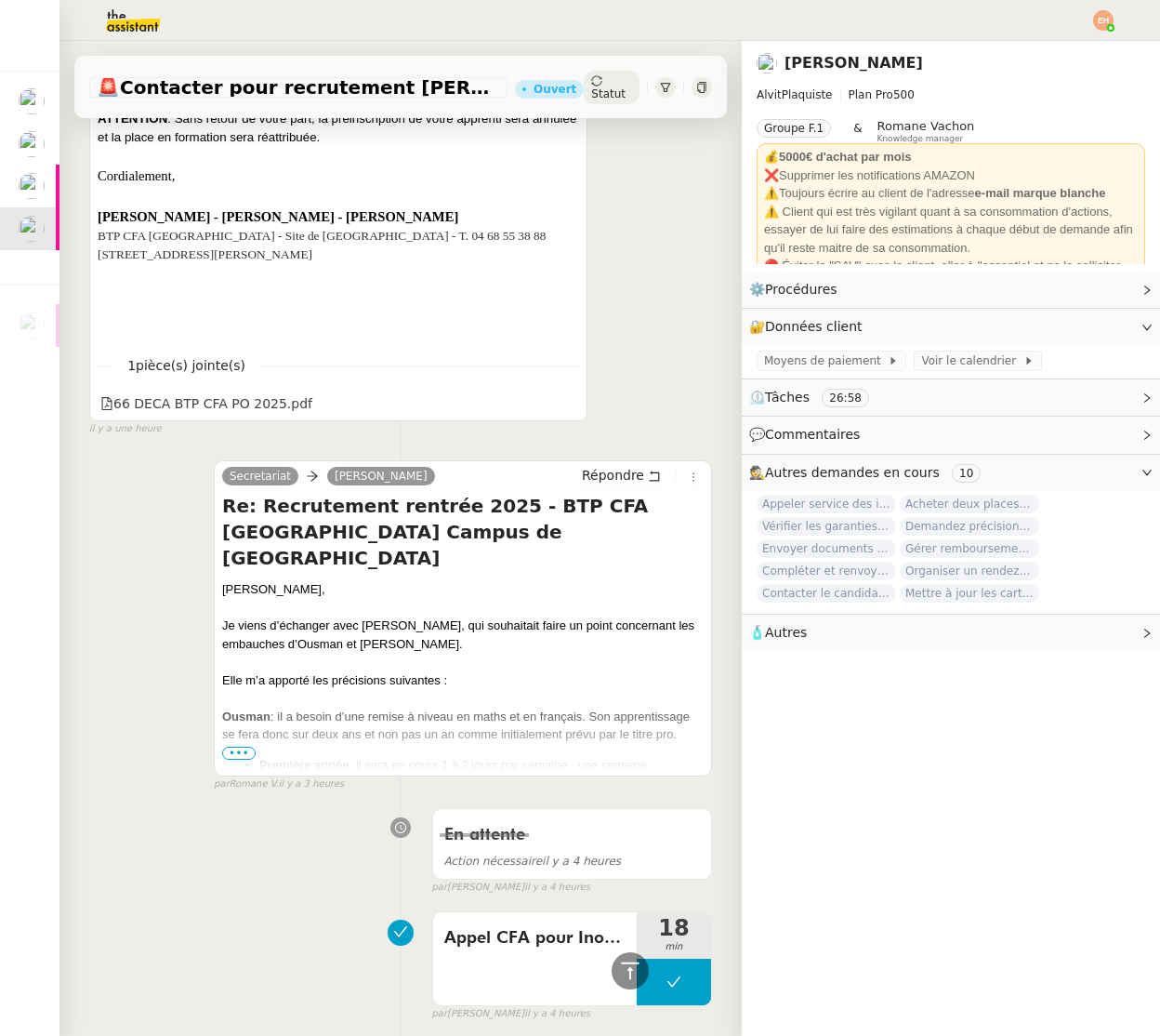
click at [245, 760] on span "•••" at bounding box center [238, 754] width 33 height 13
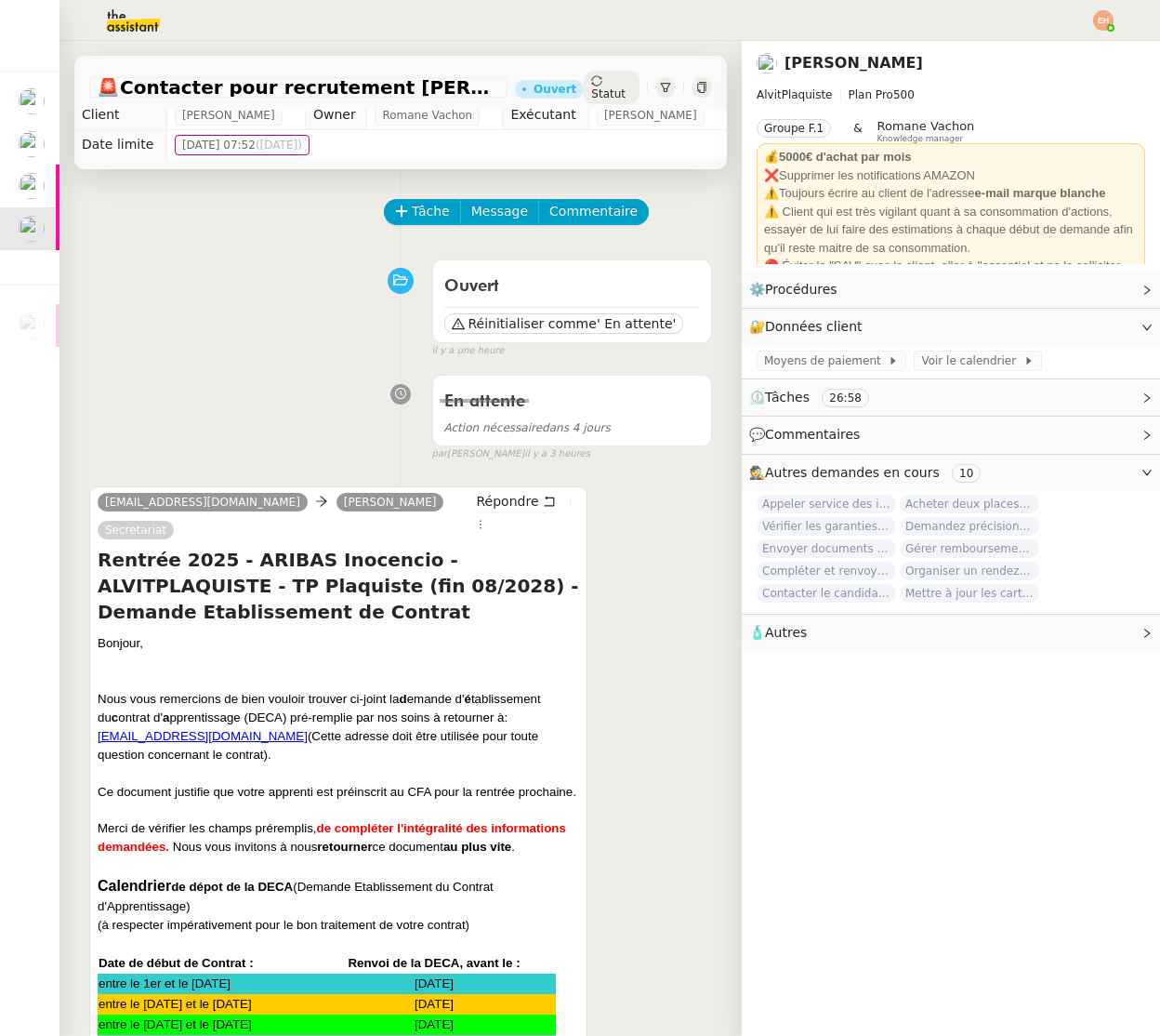
scroll to position [0, 0]
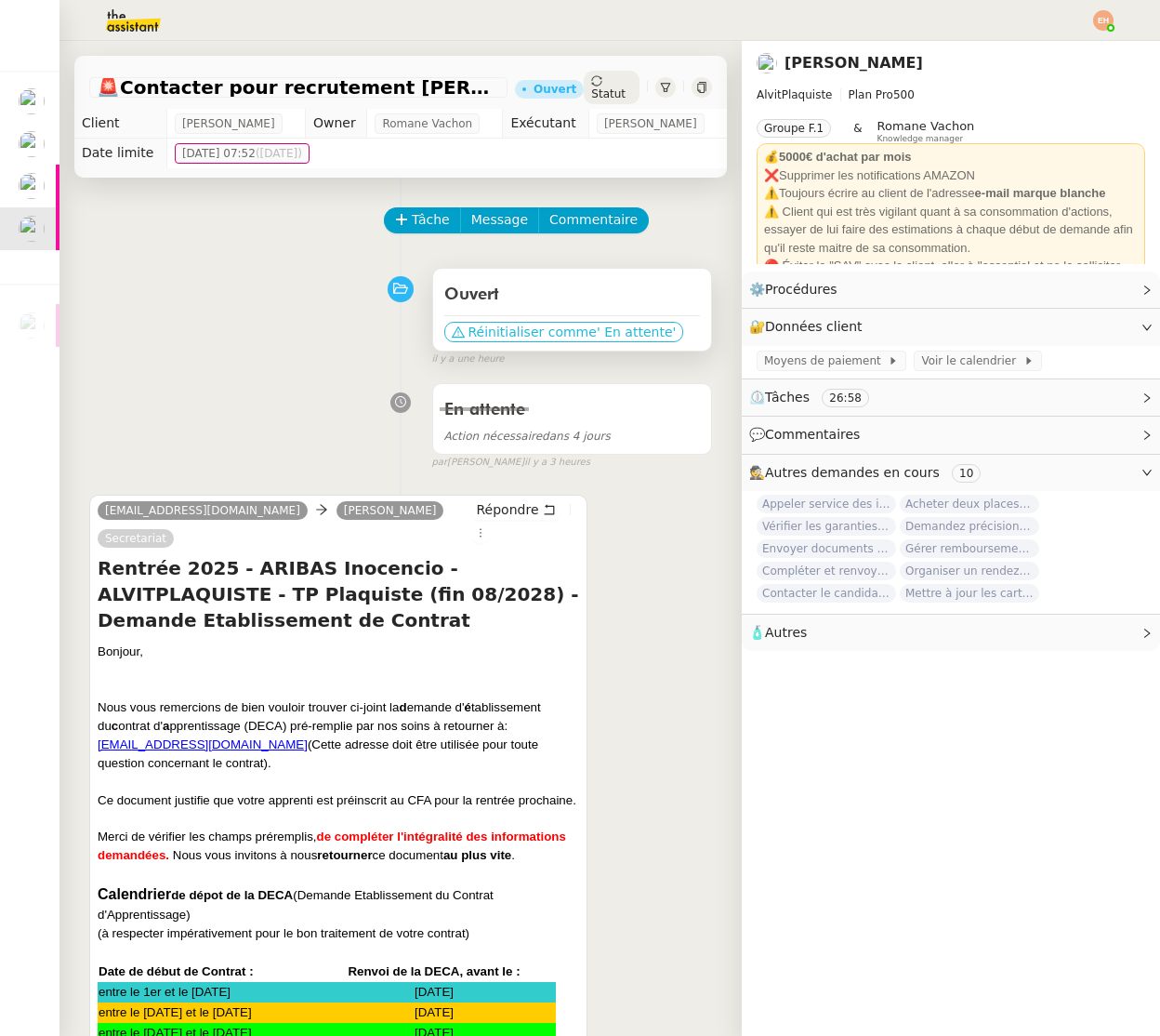
click at [526, 327] on span "Réinitialiser comme" at bounding box center [533, 332] width 128 height 19
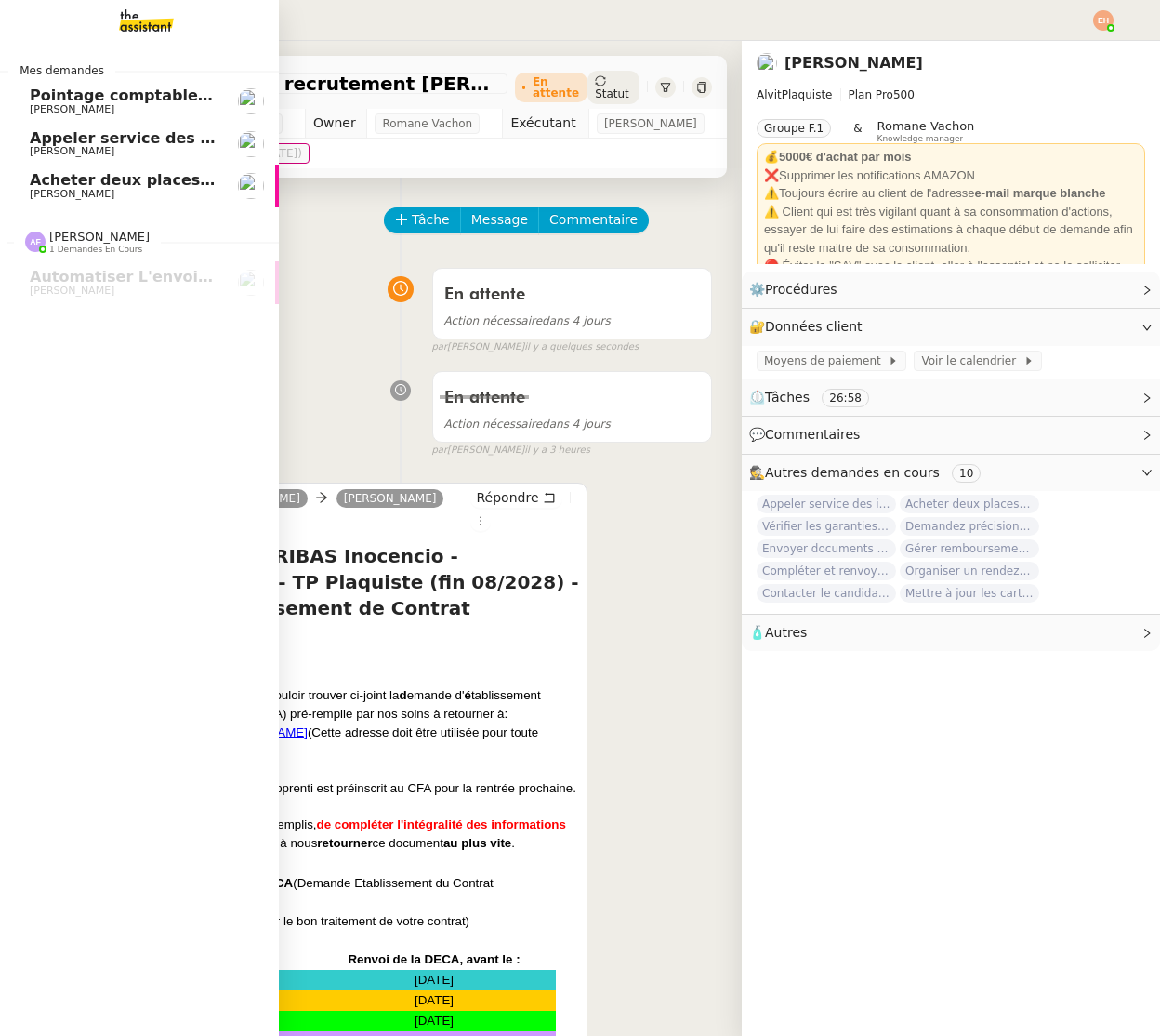
click at [107, 153] on span "[PERSON_NAME]" at bounding box center [123, 152] width 188 height 11
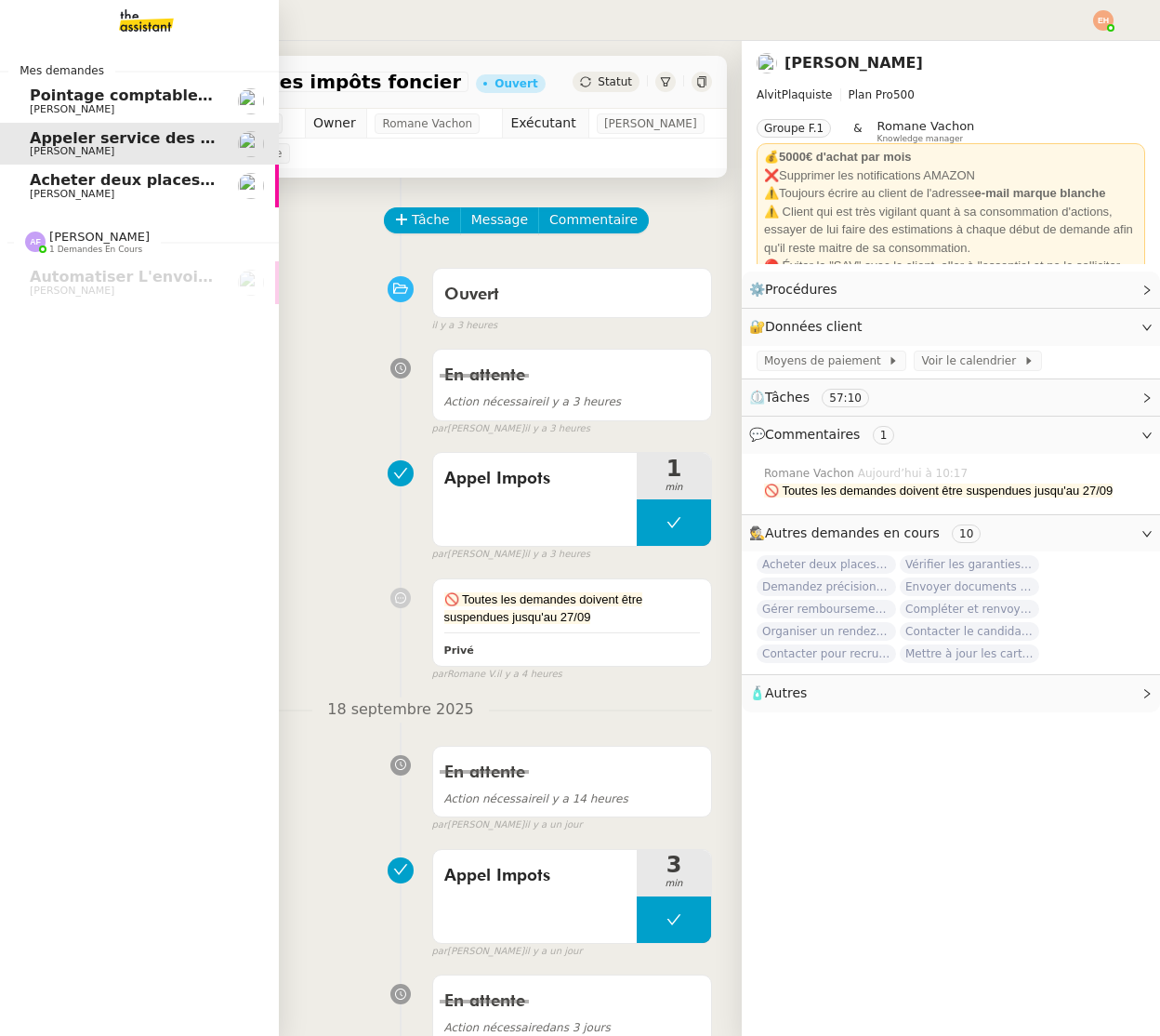
click at [102, 169] on link "Acheter deux places de concert VIP [PERSON_NAME]" at bounding box center [139, 186] width 279 height 43
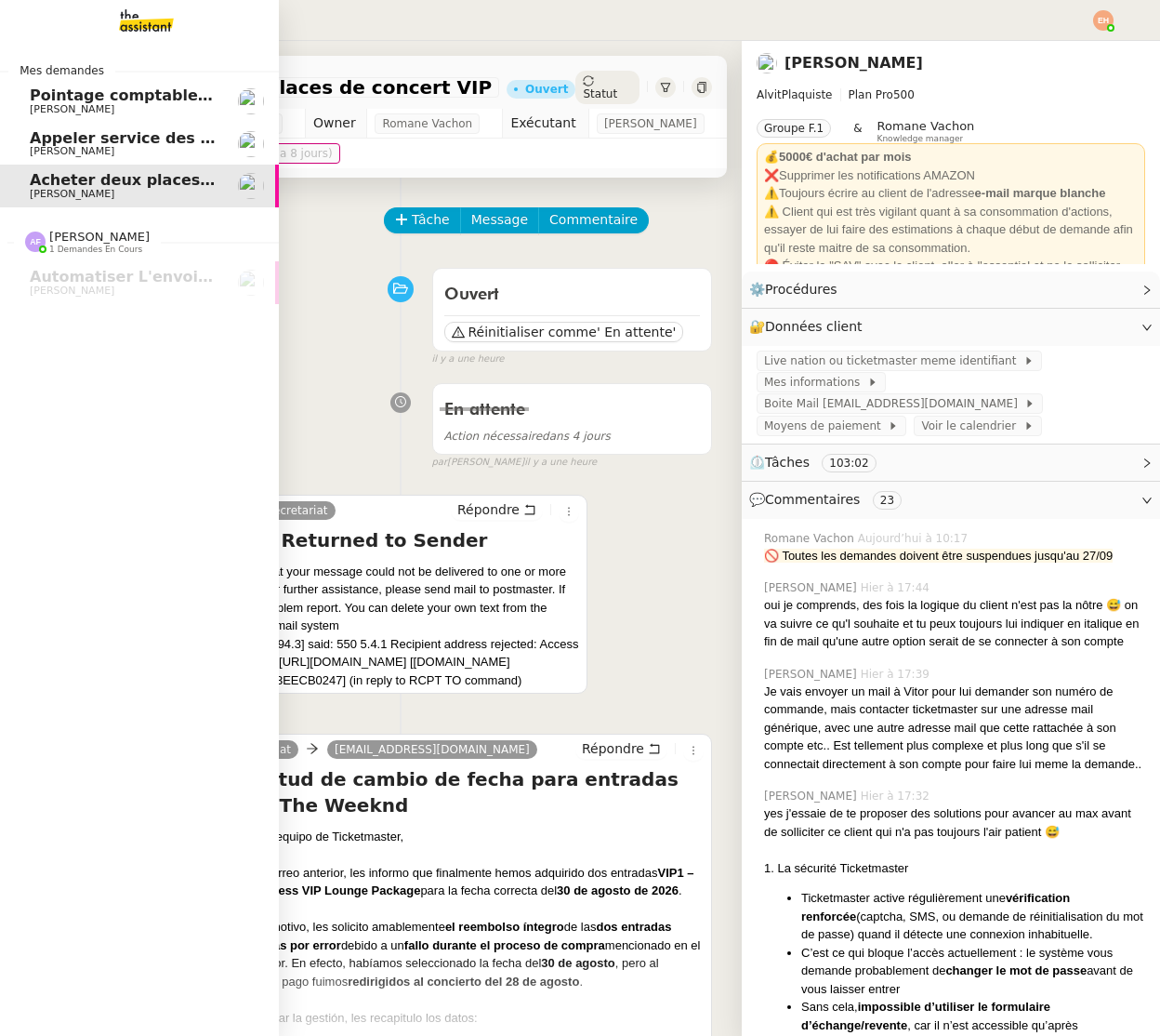
click at [41, 140] on span "Appeler service des impôts foncier" at bounding box center [175, 137] width 292 height 18
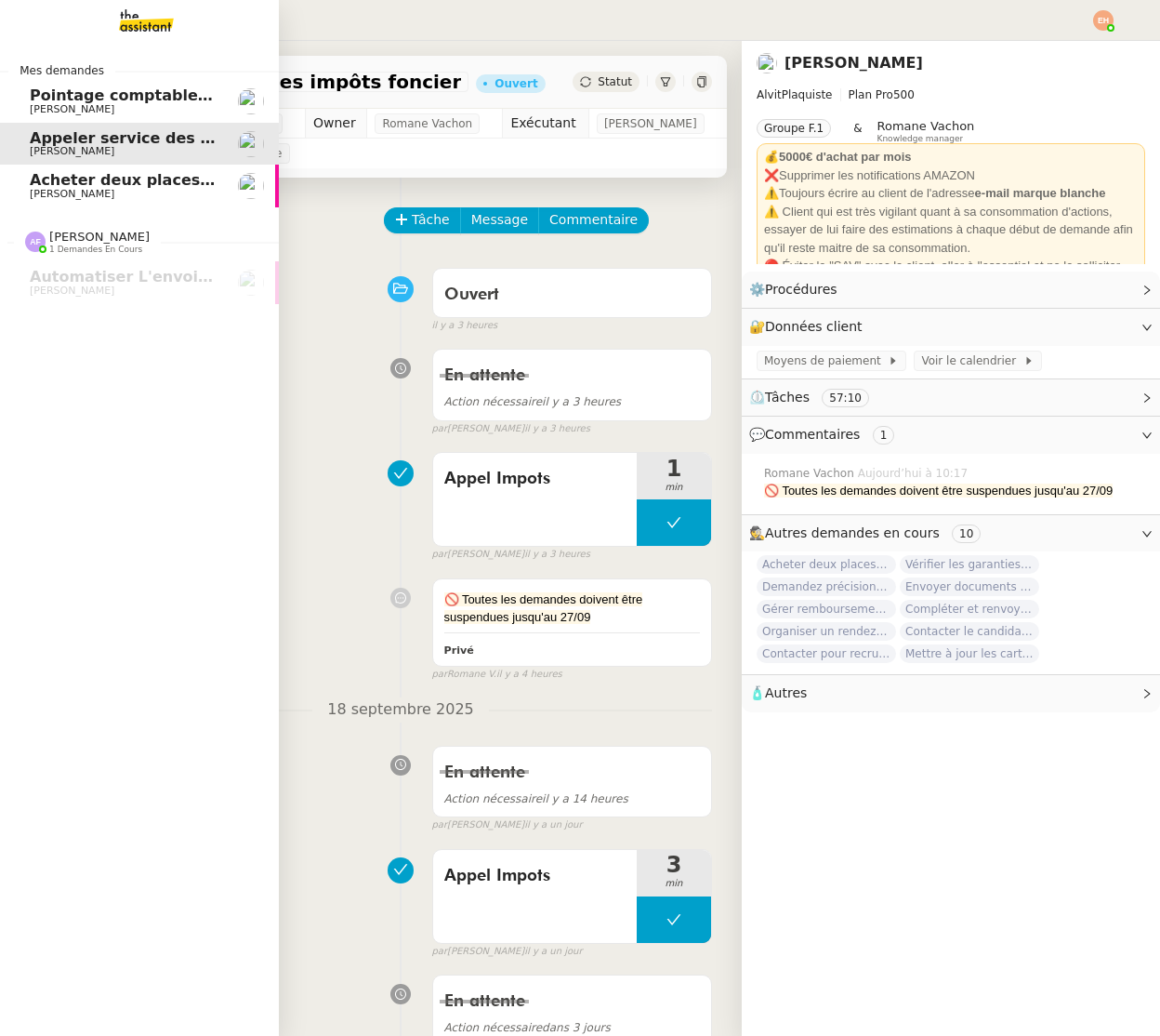
click at [92, 190] on span "[PERSON_NAME]" at bounding box center [123, 194] width 188 height 11
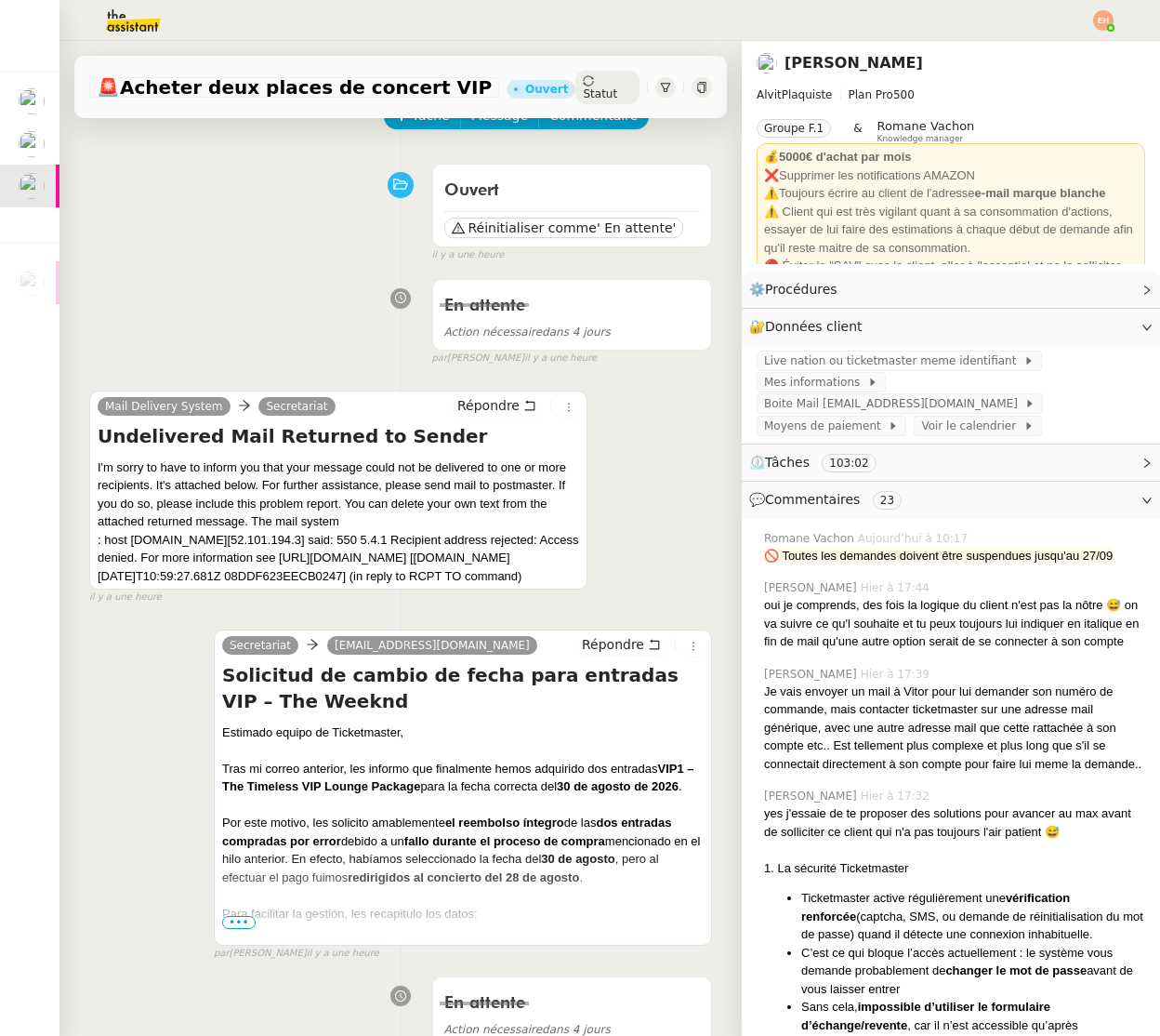
scroll to position [113, 0]
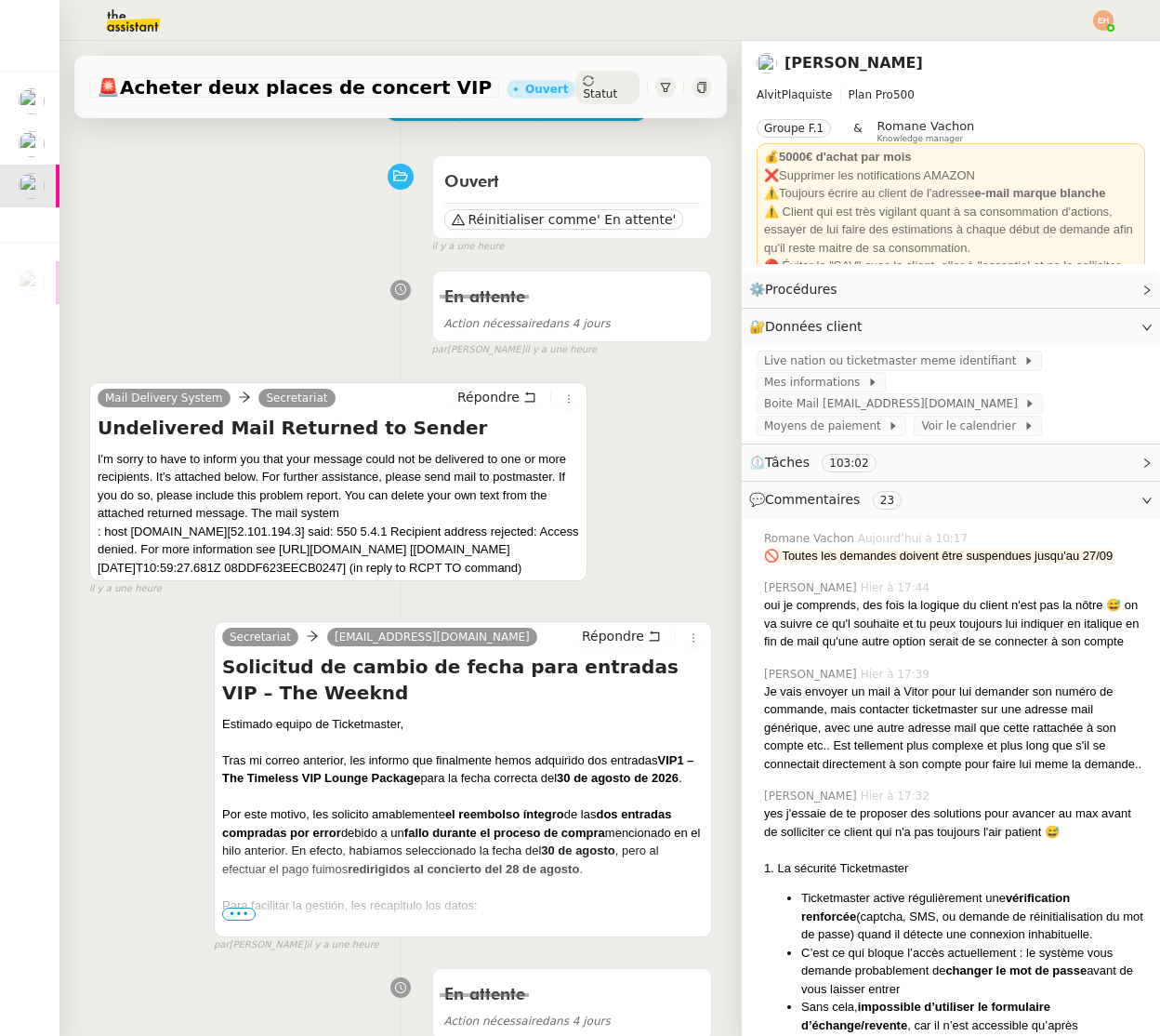
drag, startPoint x: 98, startPoint y: 449, endPoint x: 420, endPoint y: 590, distance: 351.5
click at [420, 577] on div "I'm sorry to have to inform you that your message could not be delivered to one…" at bounding box center [338, 514] width 481 height 127
copy div "I'm sorry to have to inform you that your message could not be delivered to one…"
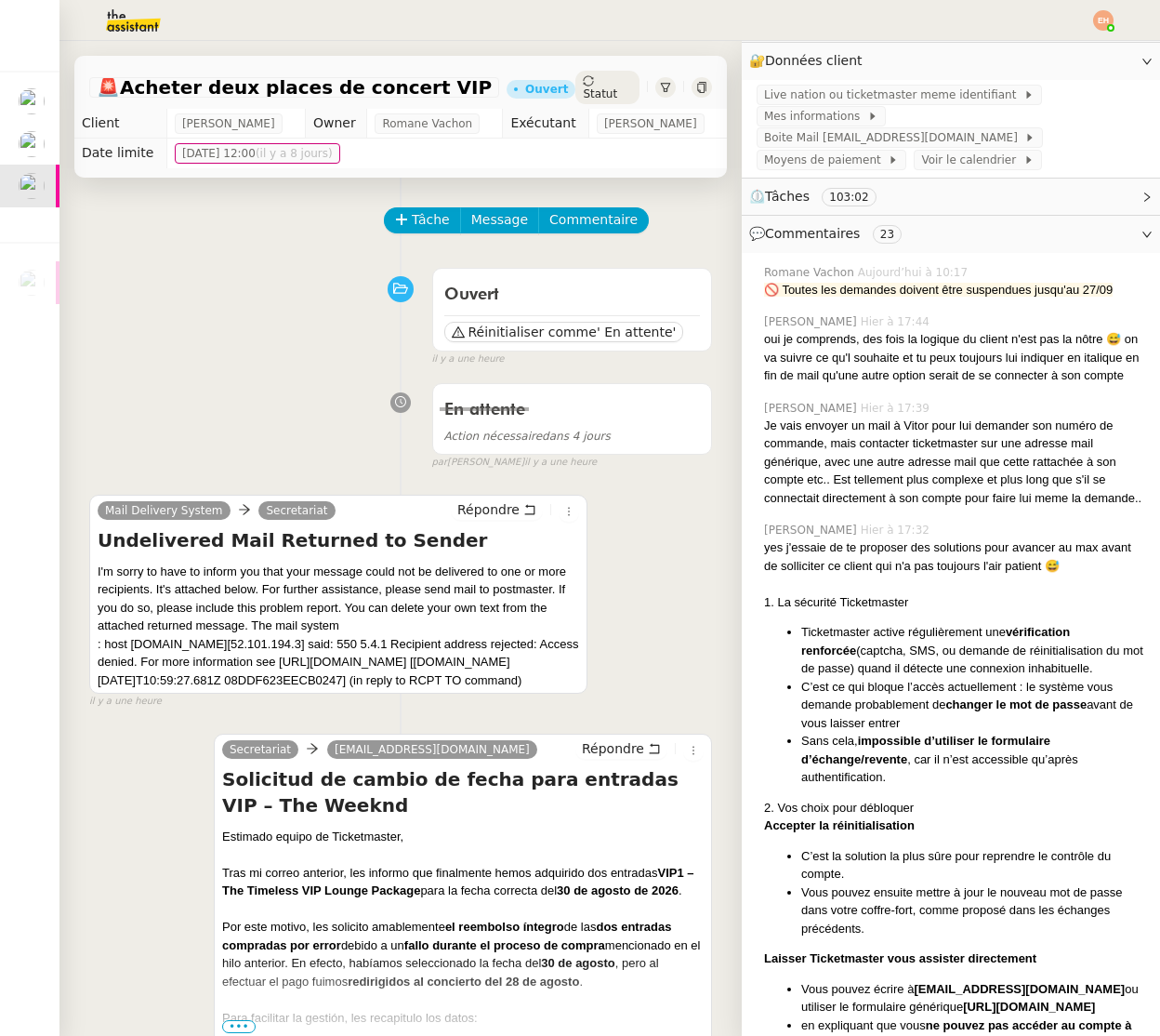
scroll to position [491, 0]
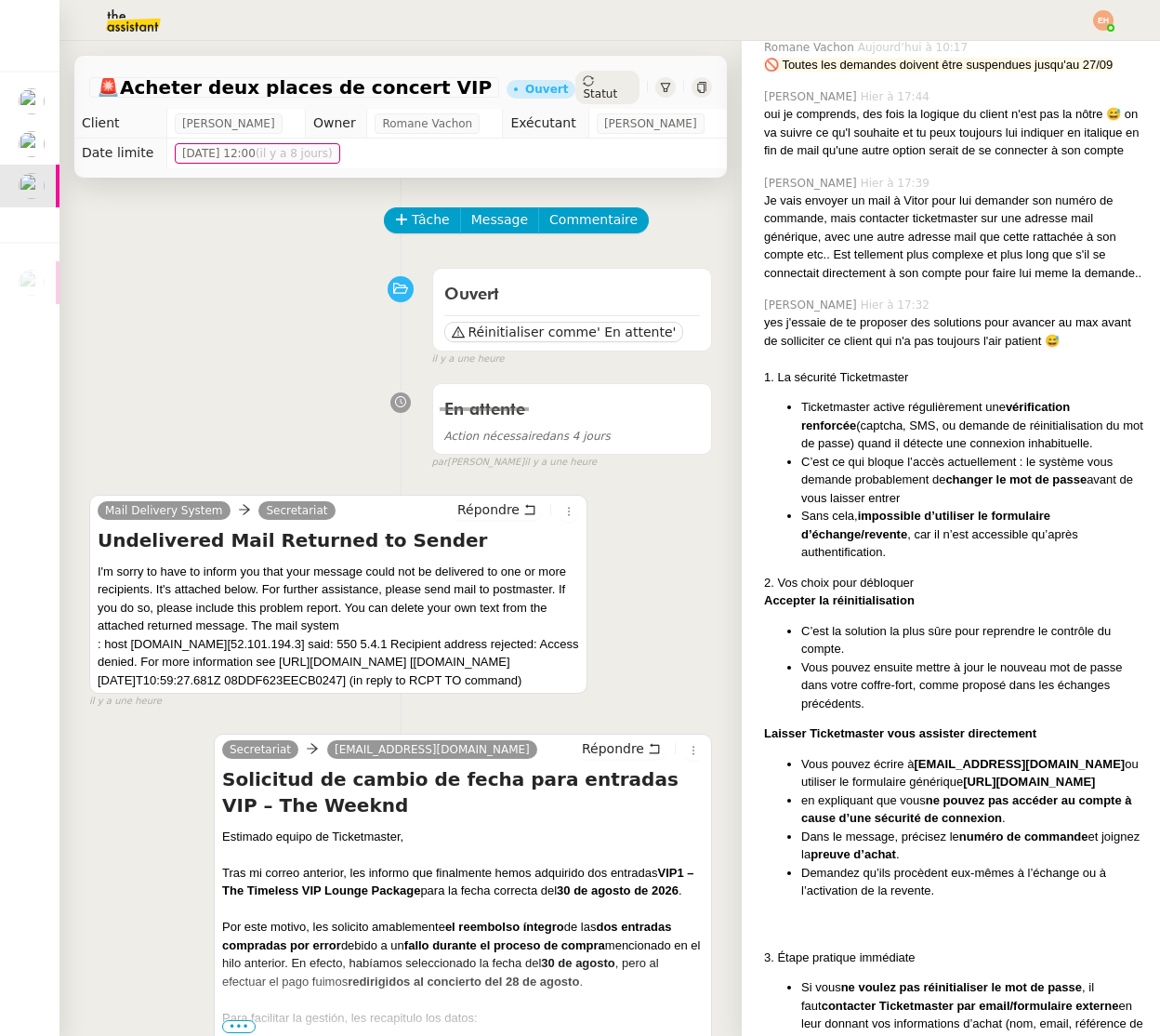
click at [1044, 755] on li "Vous pouvez écrire à [EMAIL_ADDRESS][DOMAIN_NAME] ou utiliser le formulaire gén…" at bounding box center [973, 773] width 344 height 36
drag, startPoint x: 1060, startPoint y: 742, endPoint x: 918, endPoint y: 749, distance: 142.2
click at [915, 755] on li "Vous pouvez écrire à [EMAIL_ADDRESS][DOMAIN_NAME] ou utiliser le formulaire gén…" at bounding box center [973, 773] width 344 height 36
copy strong "[EMAIL_ADDRESS][DOMAIN_NAME]"
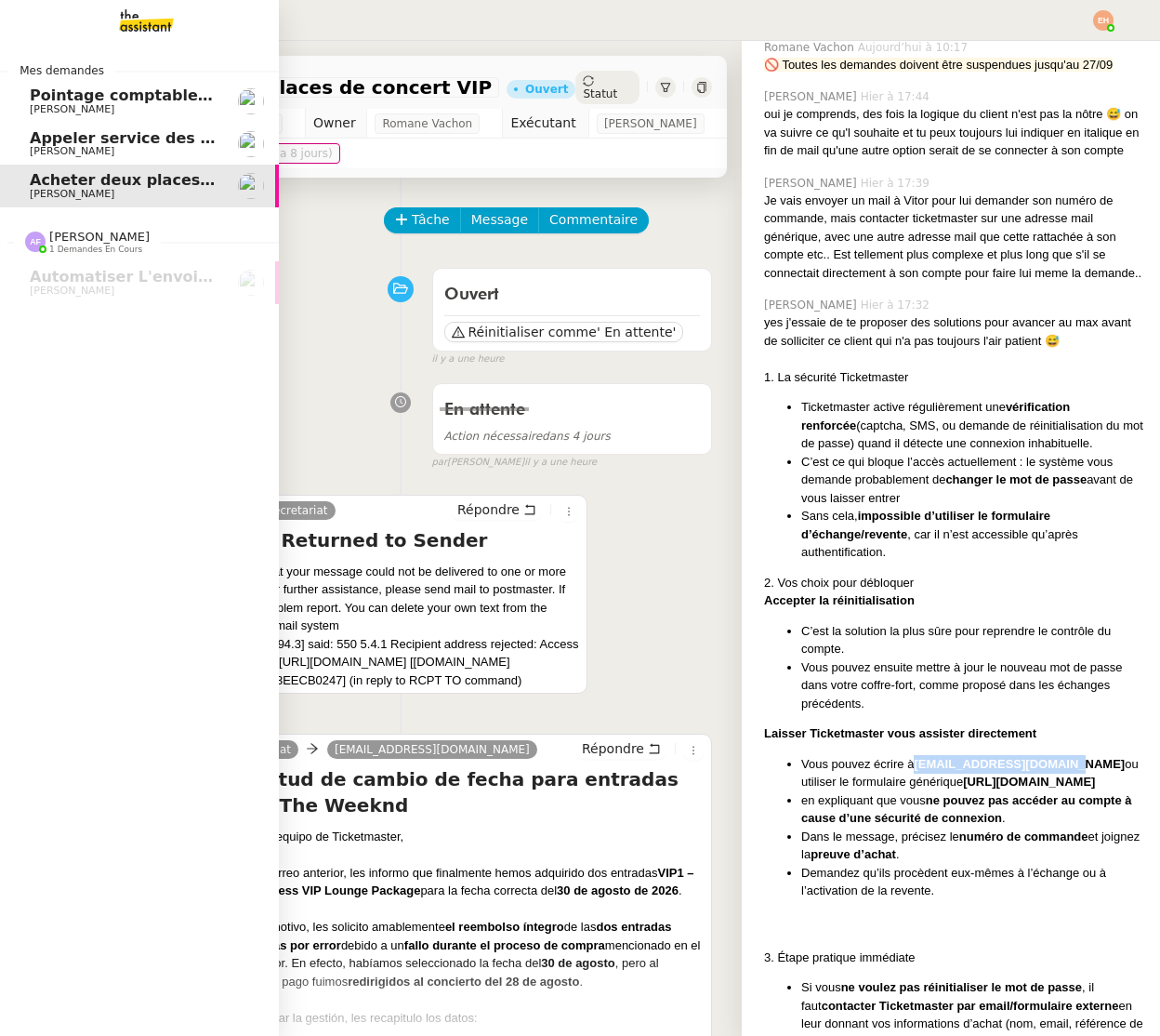
click at [90, 146] on span "[PERSON_NAME]" at bounding box center [123, 152] width 188 height 11
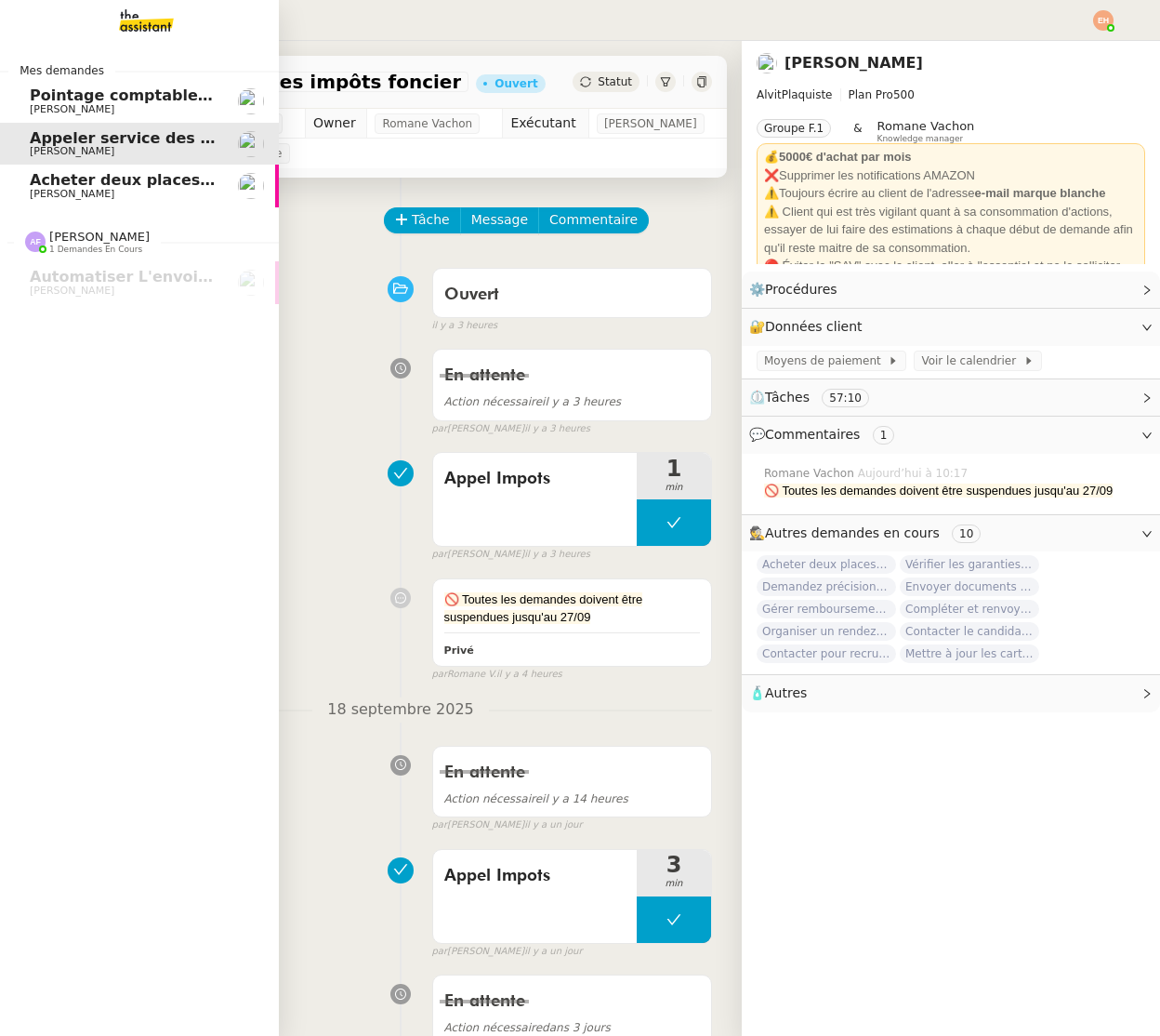
click at [53, 104] on span "[PERSON_NAME]" at bounding box center [71, 109] width 84 height 12
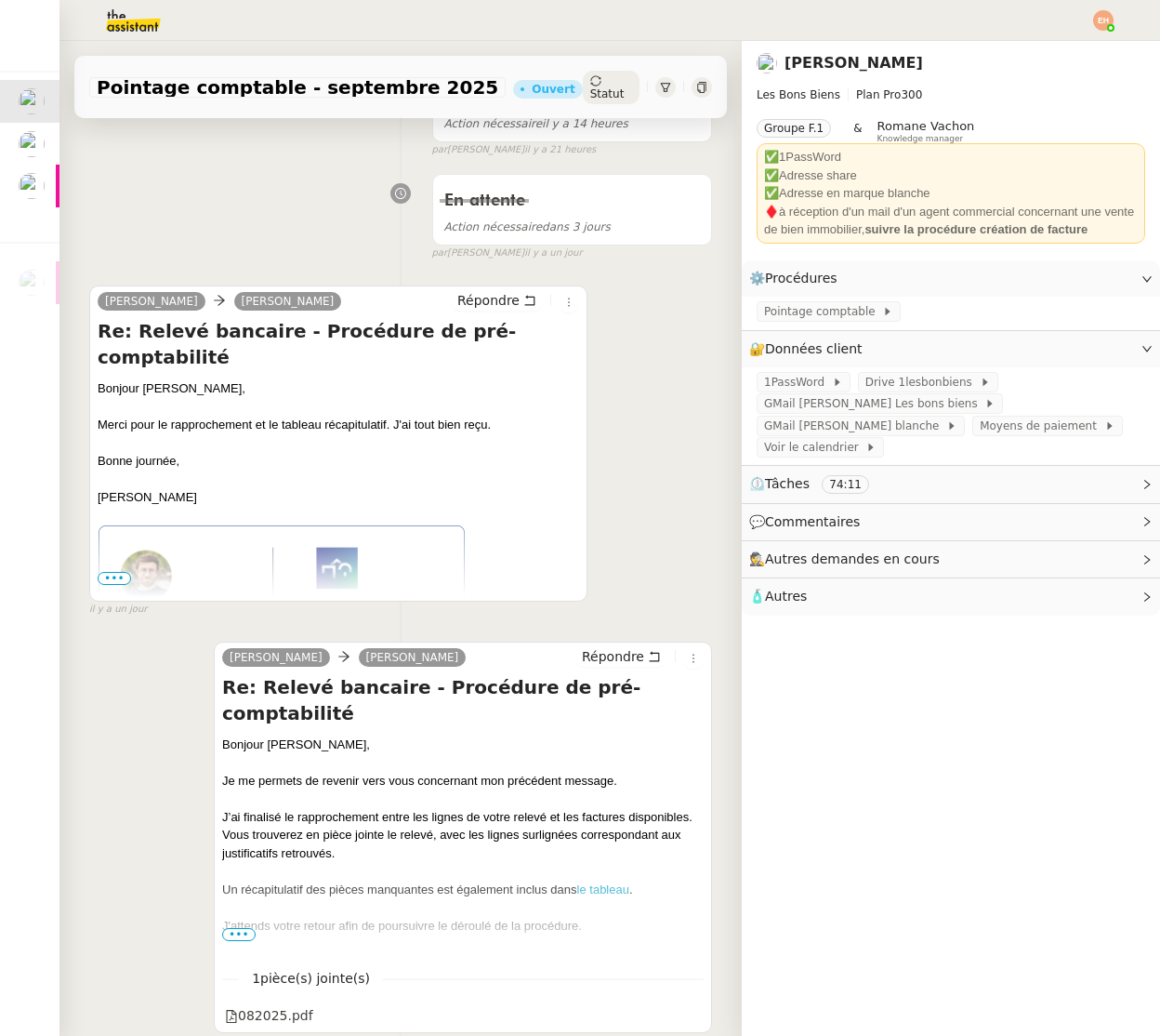
scroll to position [354, 0]
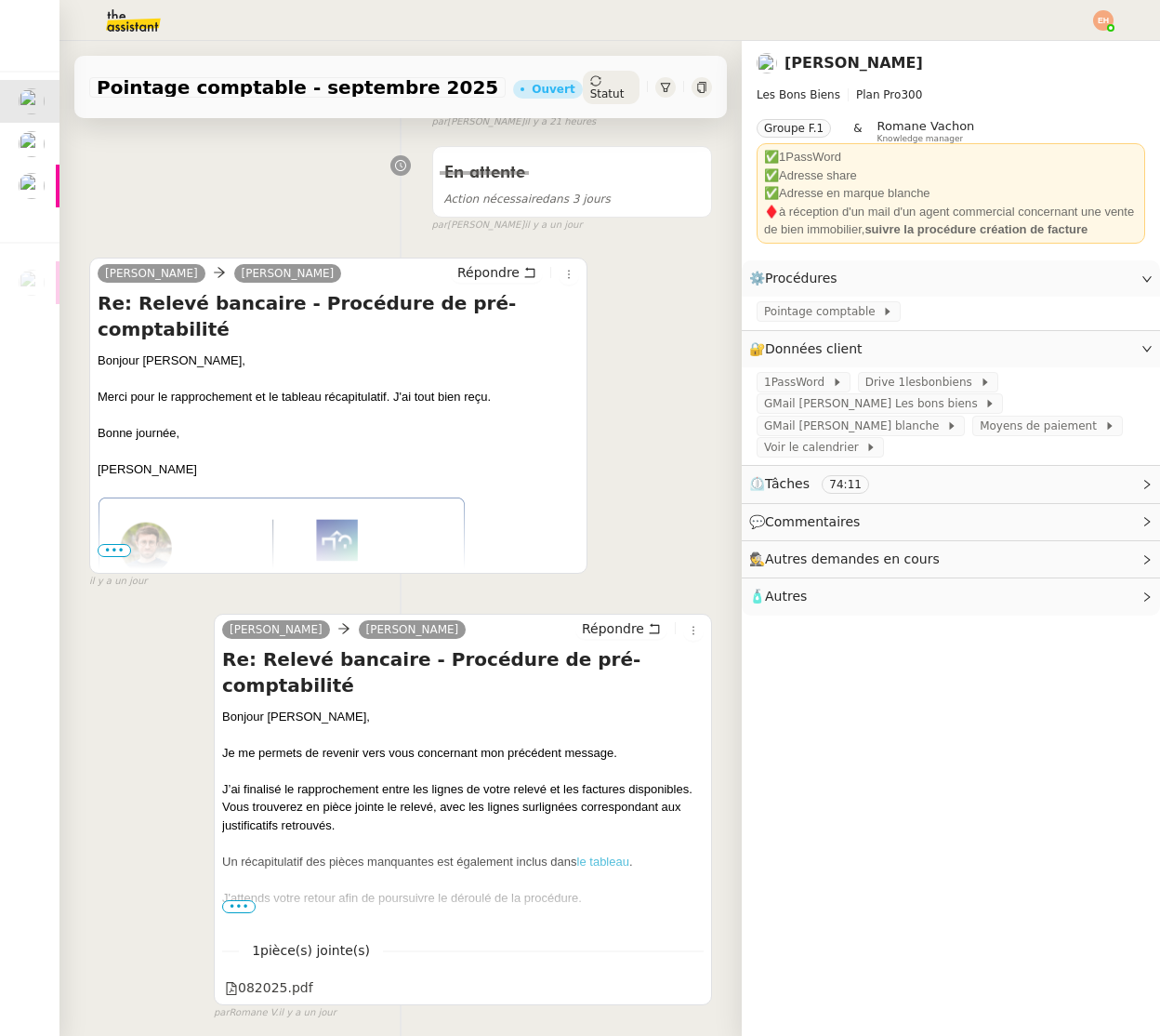
click at [117, 549] on span "•••" at bounding box center [114, 551] width 33 height 13
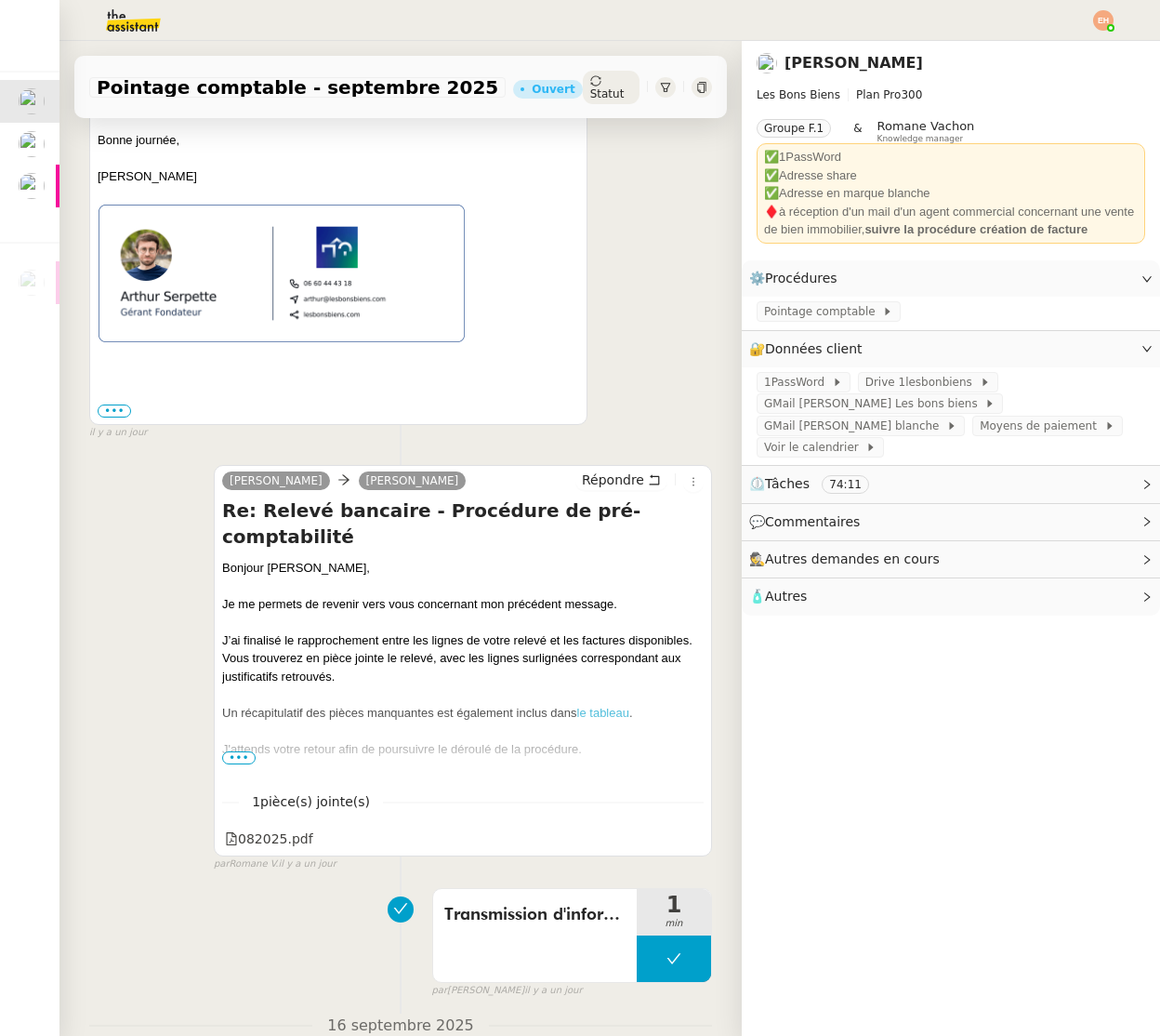
scroll to position [839, 0]
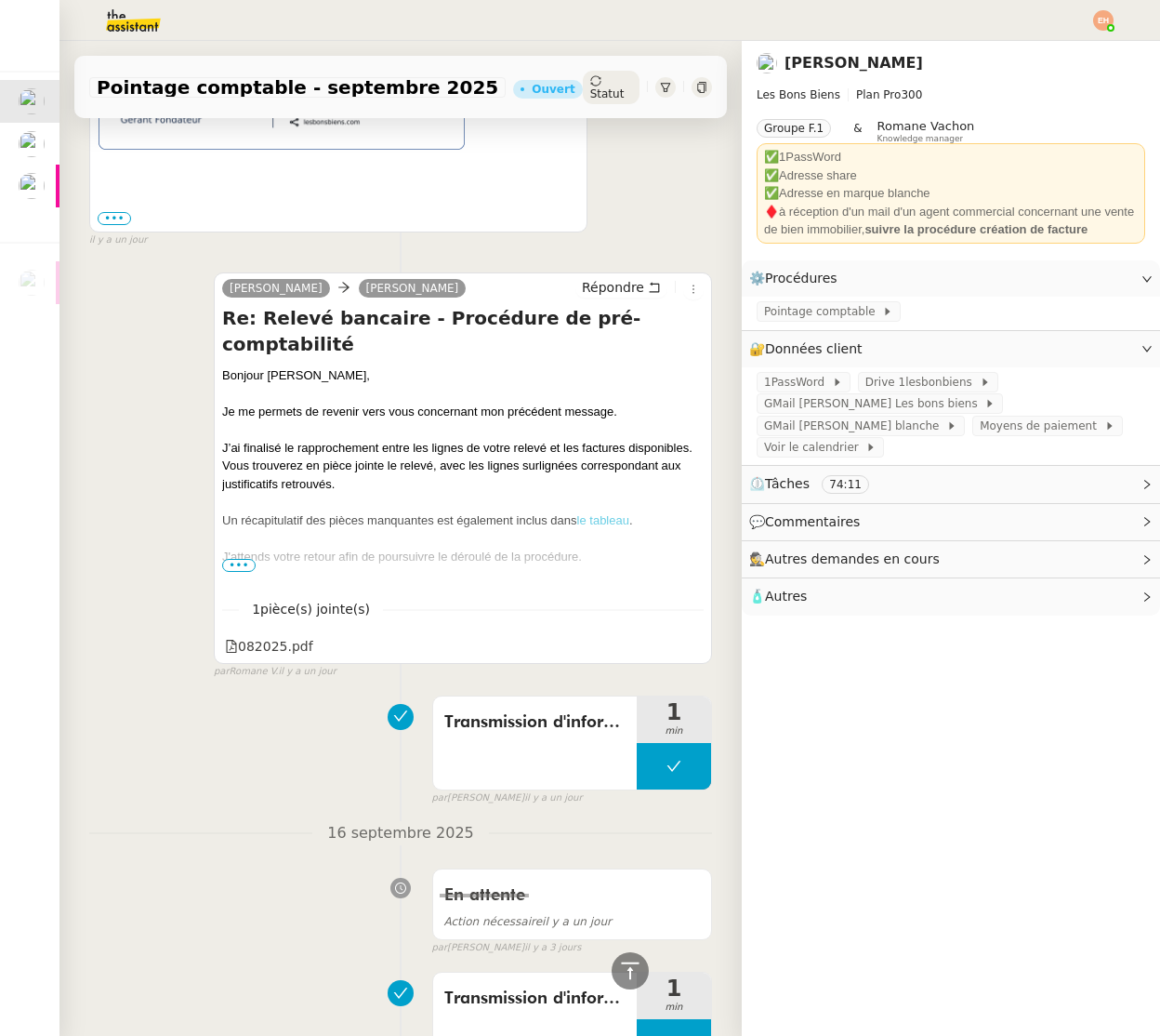
click at [597, 514] on link "le tableau" at bounding box center [603, 520] width 52 height 14
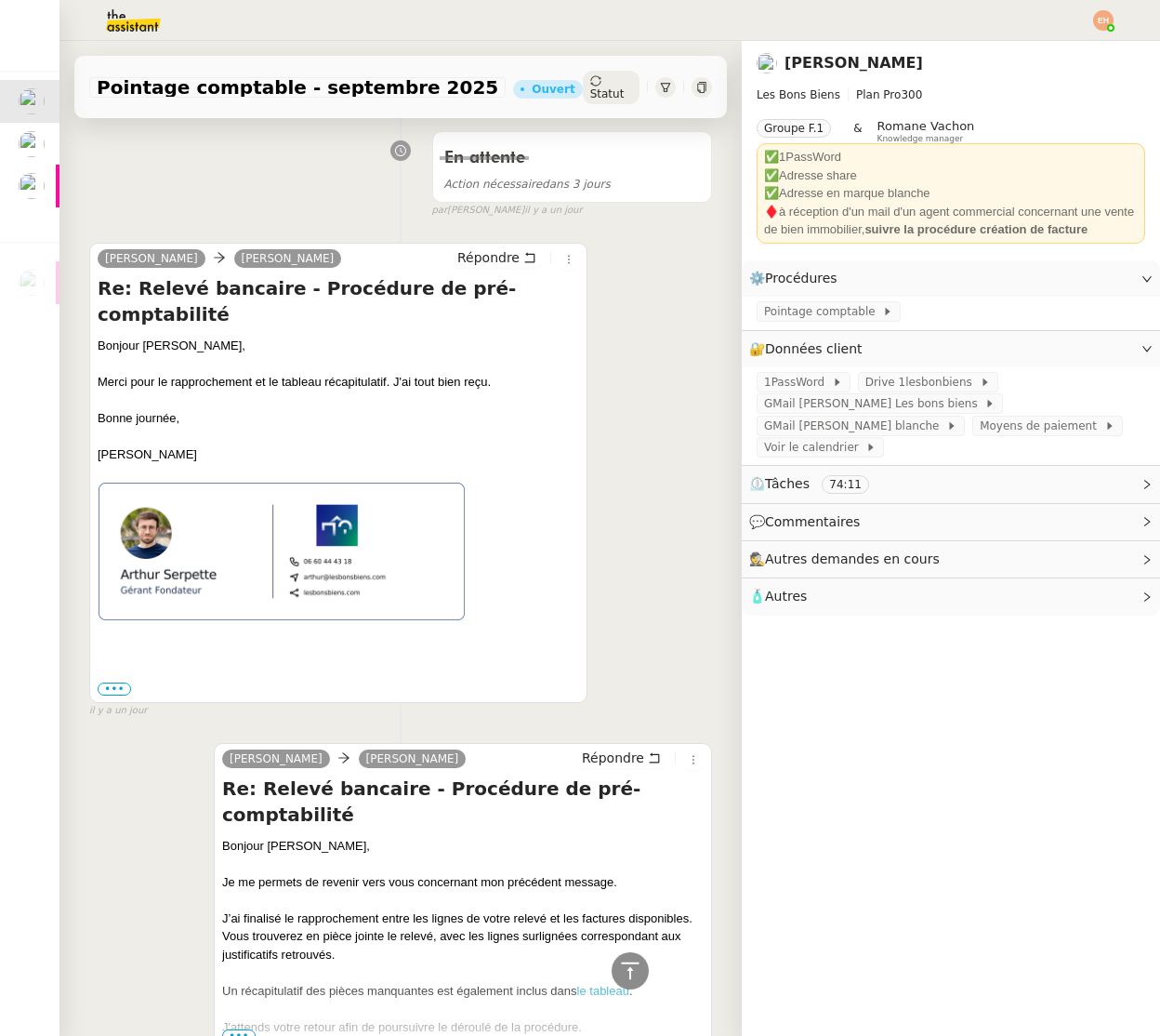
scroll to position [0, 0]
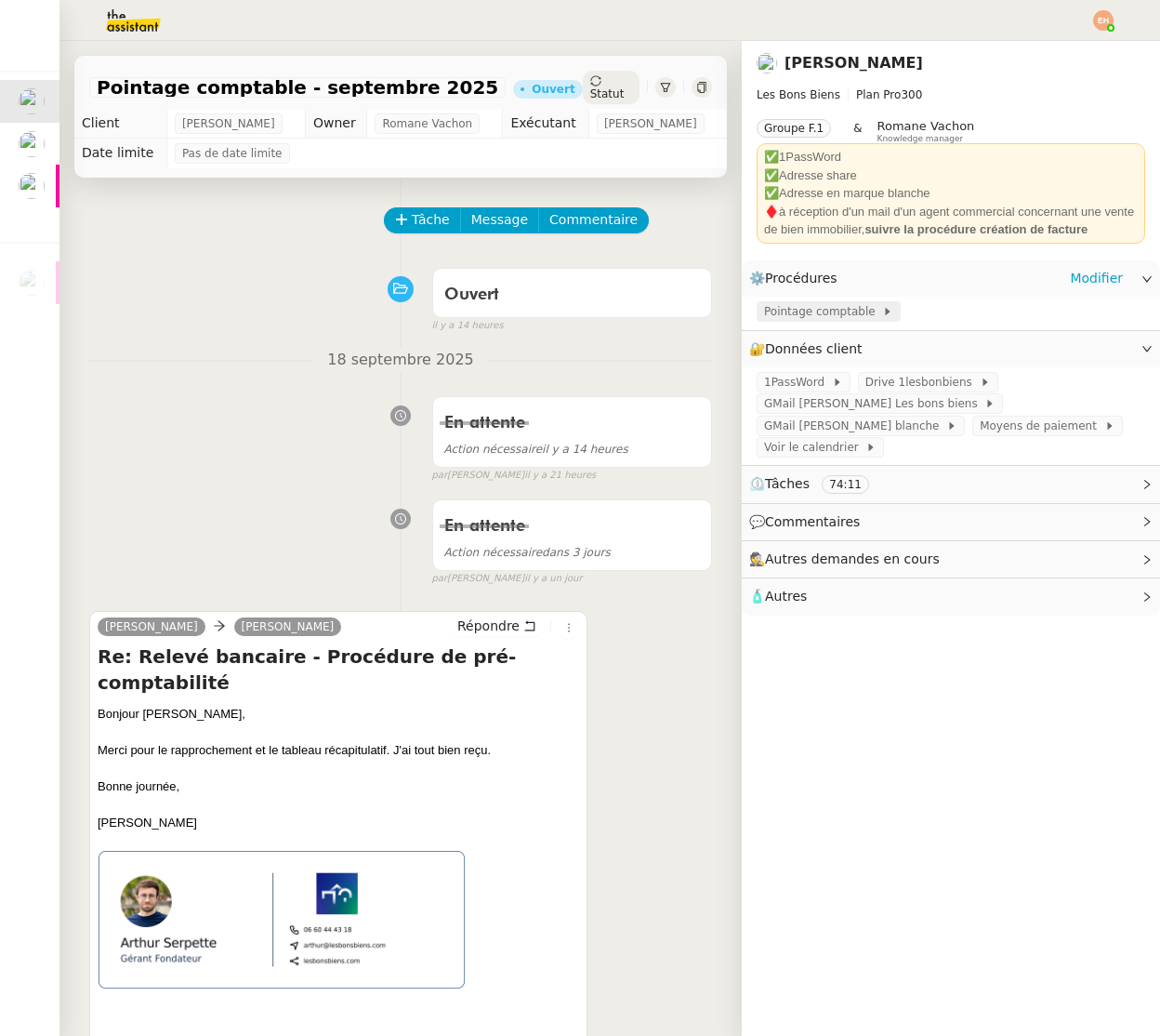
click at [823, 311] on span "Pointage comptable" at bounding box center [824, 312] width 118 height 19
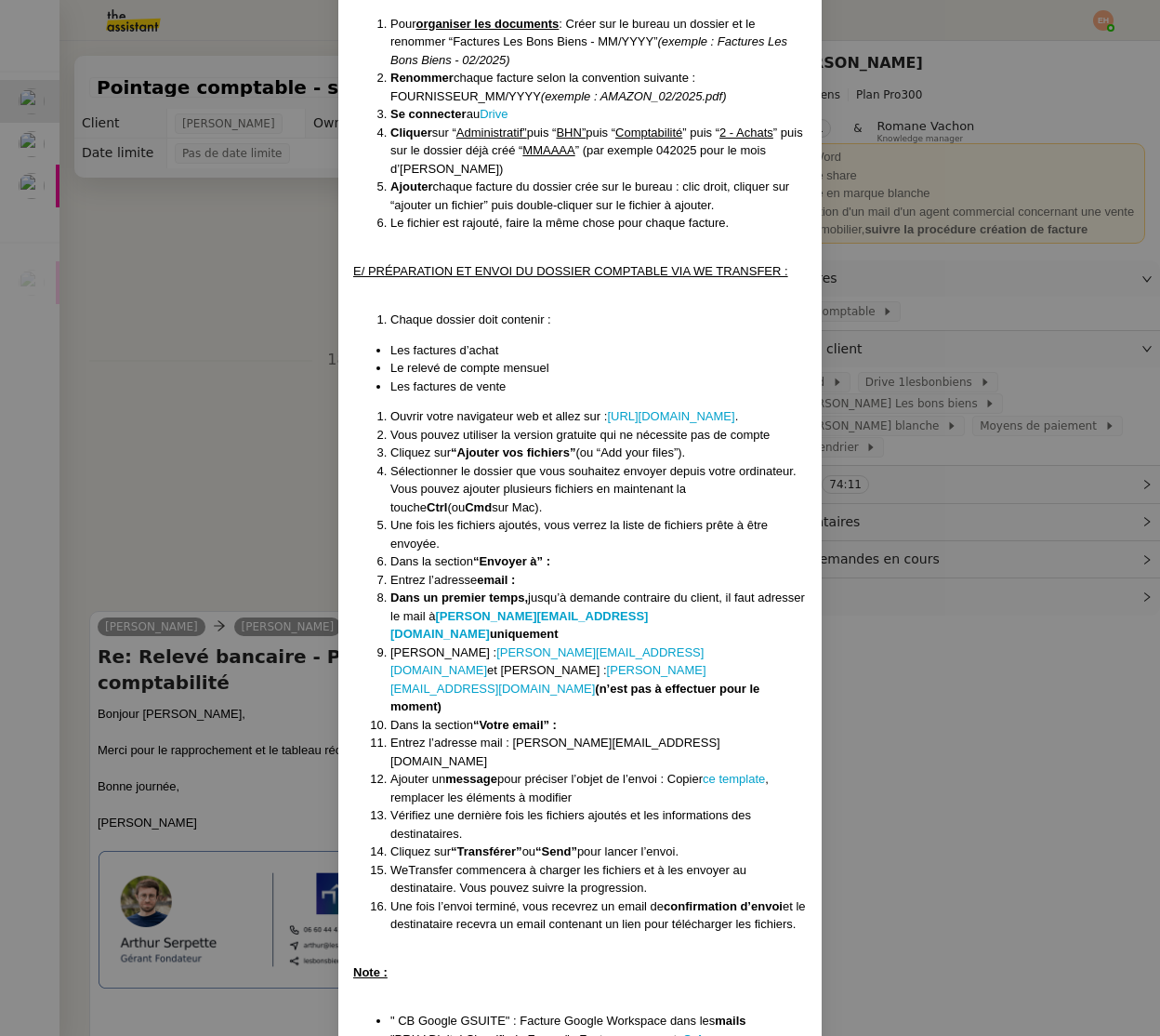
scroll to position [1785, 0]
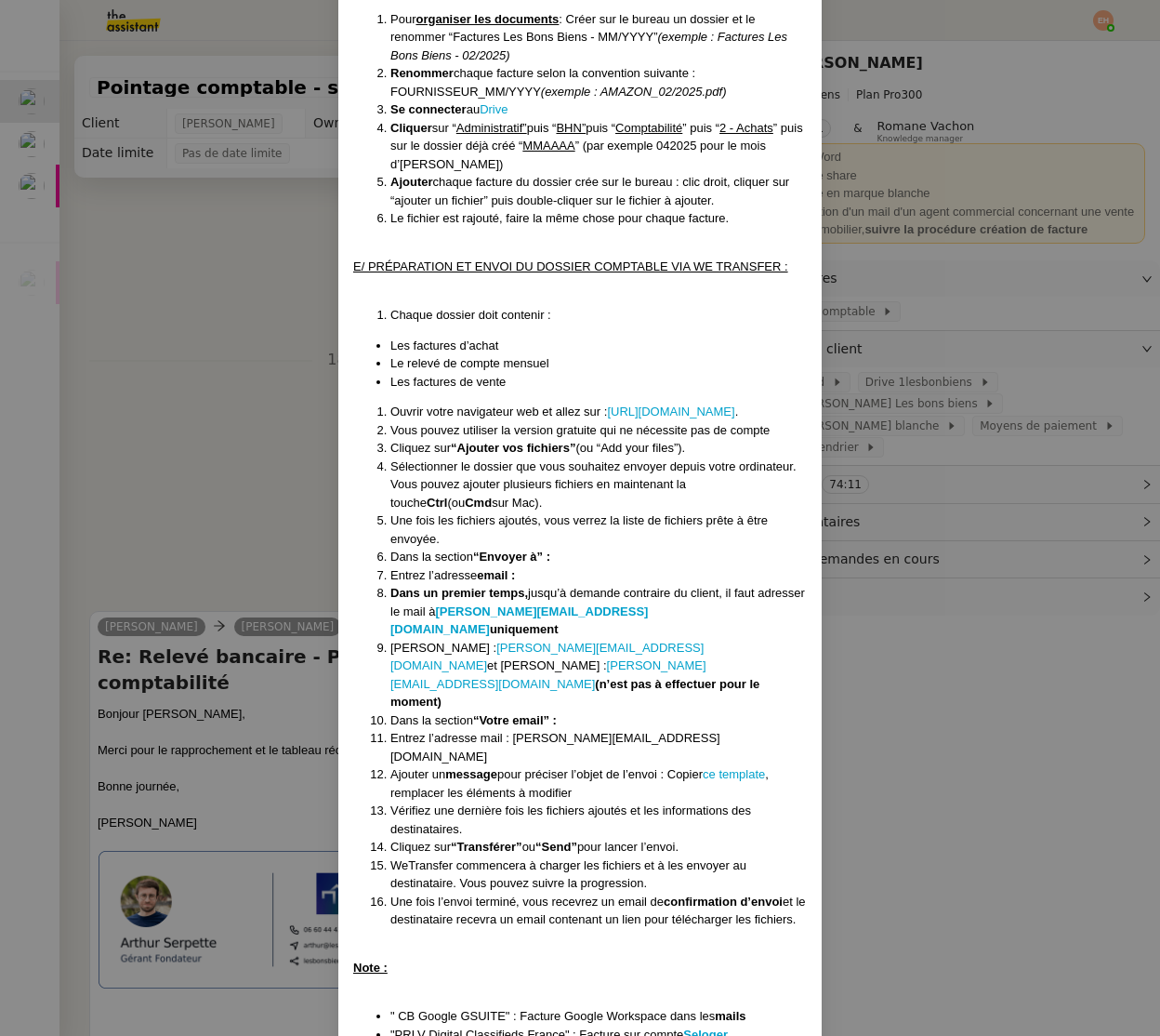
click at [234, 289] on nz-modal-container "Créé le [DATE] MAJ le [DATE] Contexte : Le client souhaite que nous réalisions …" at bounding box center [580, 518] width 1160 height 1036
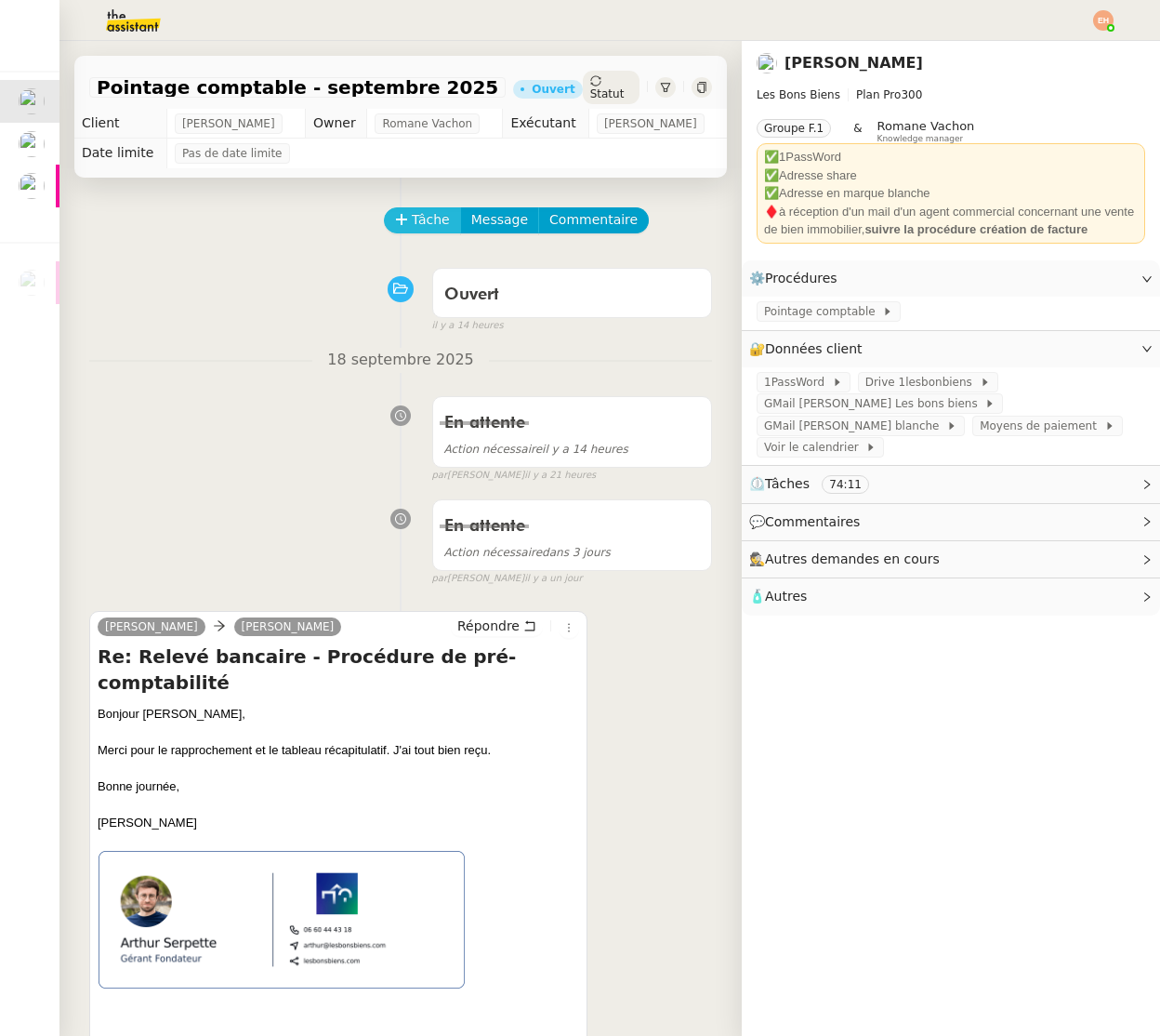
click at [445, 228] on span "Tâche" at bounding box center [431, 220] width 38 height 22
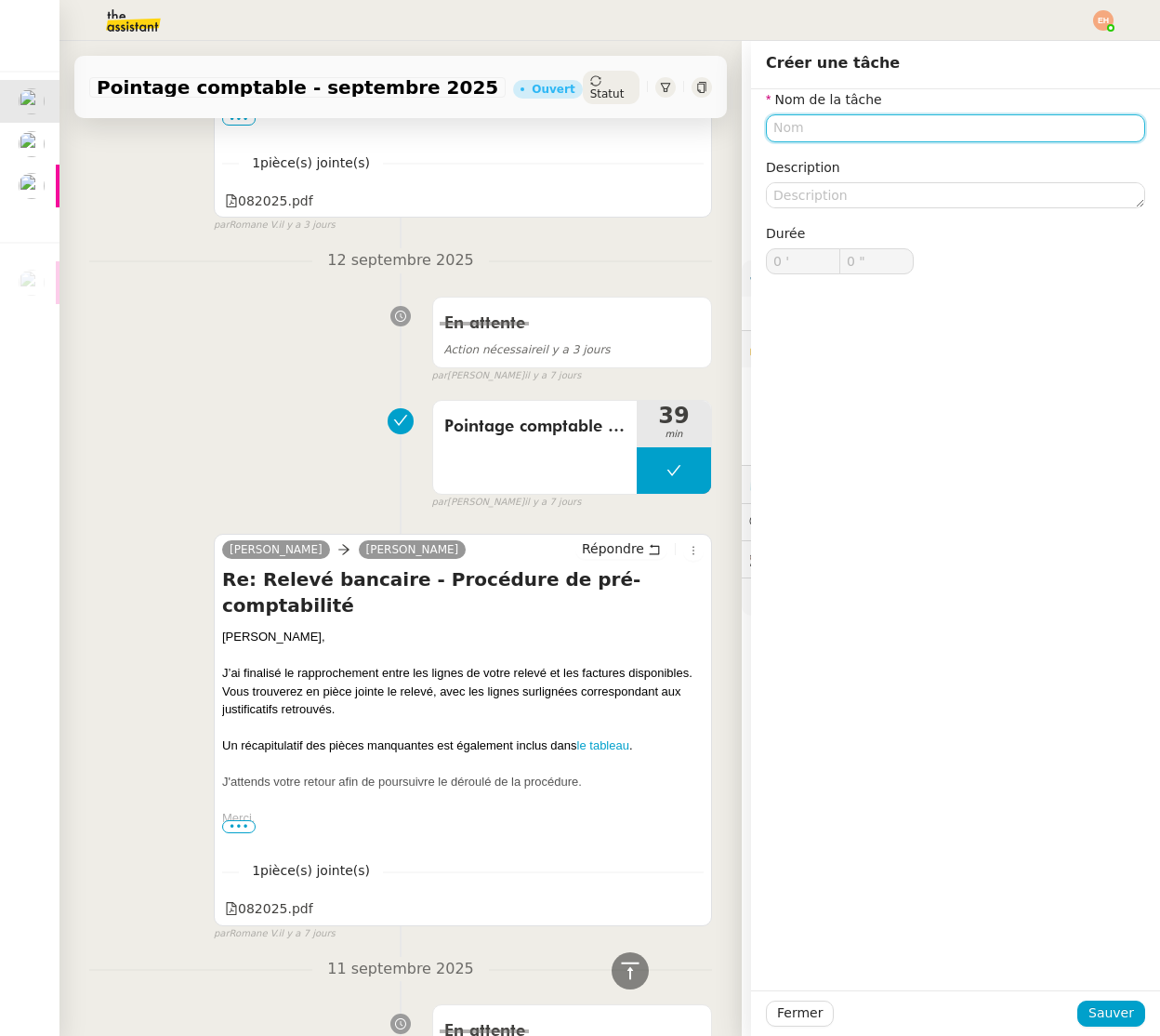
scroll to position [2218, 0]
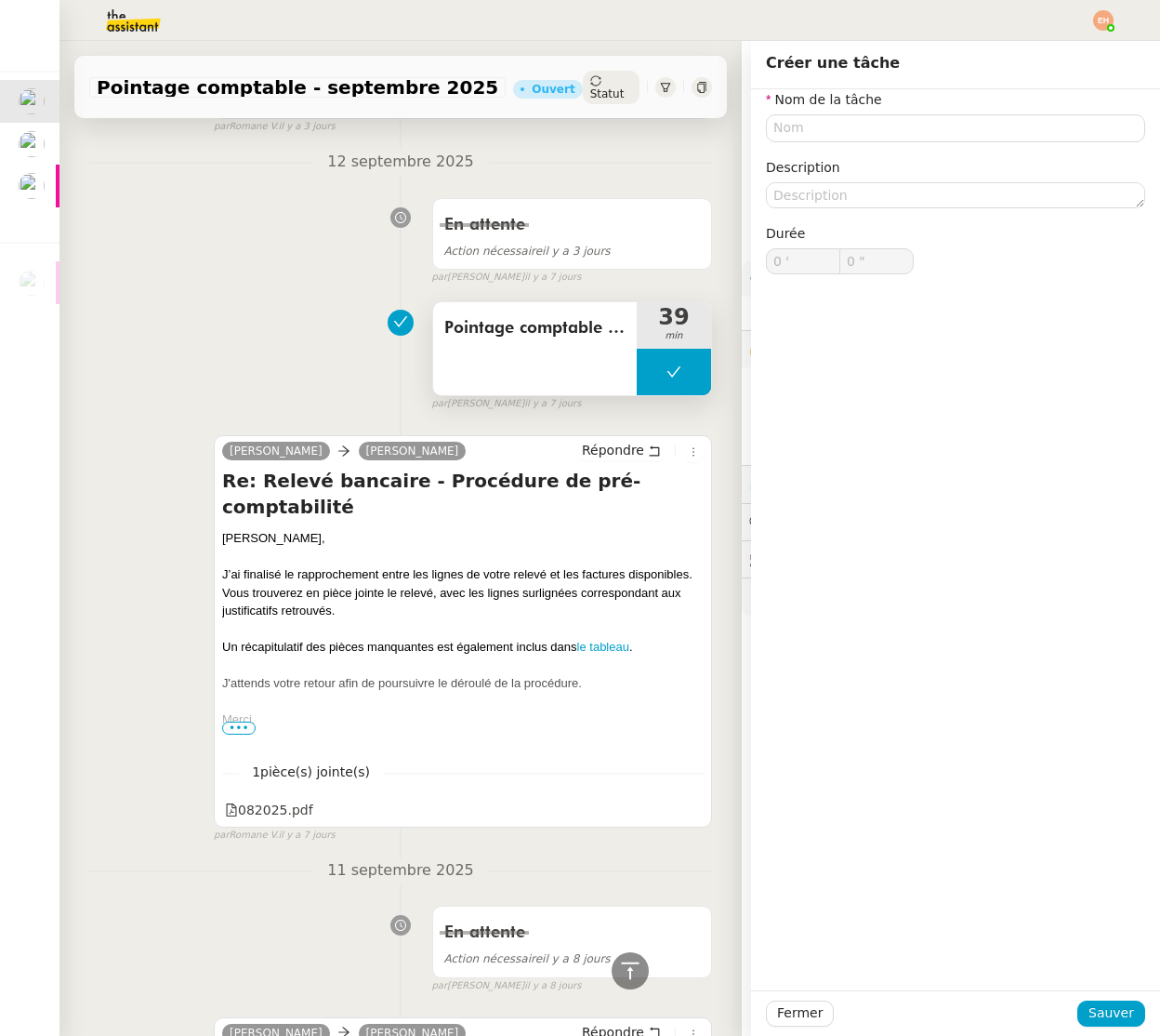
click at [517, 344] on div "Pointage comptable - septembre 2025" at bounding box center [535, 349] width 205 height 93
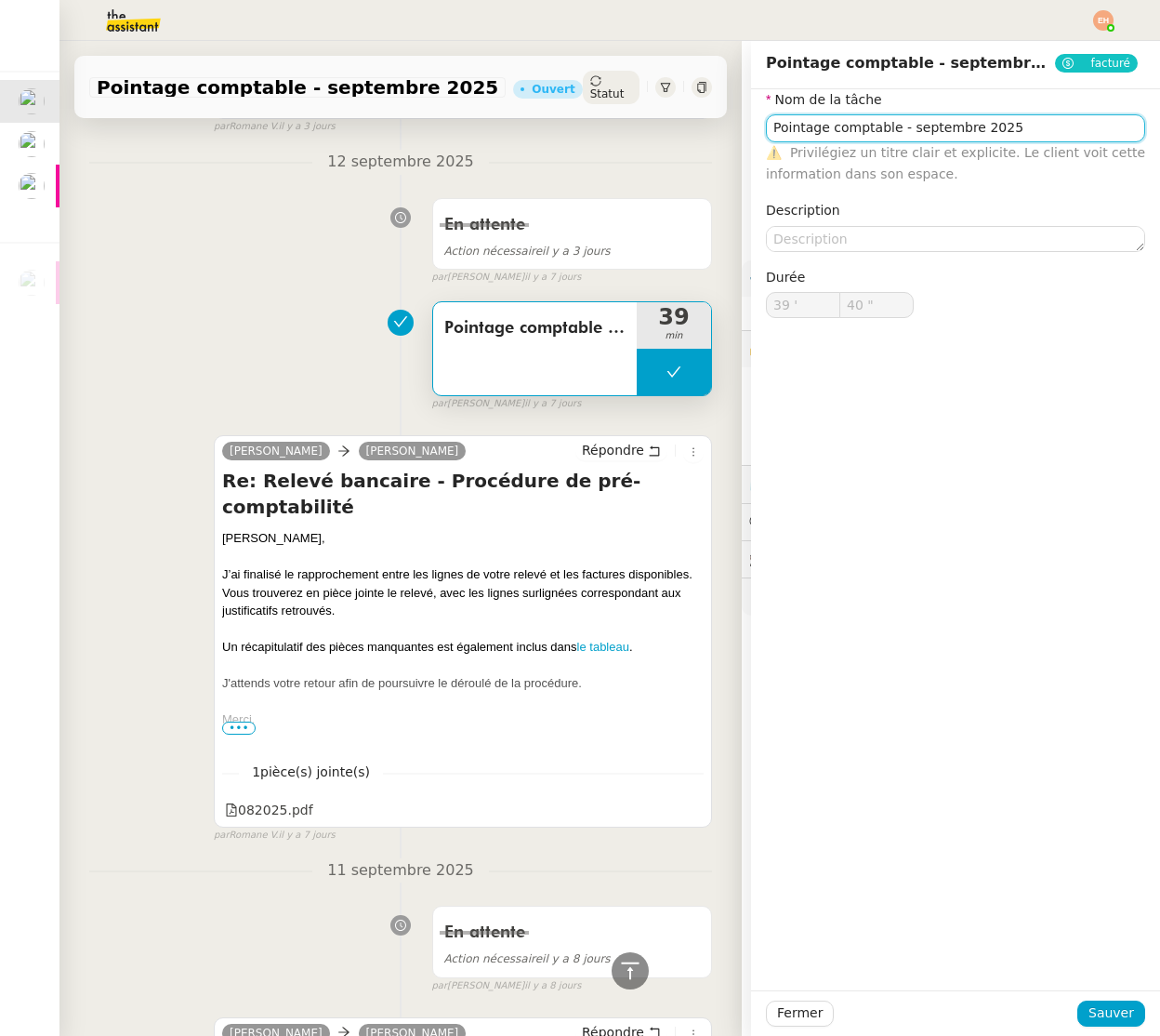
click at [971, 123] on input "Pointage comptable - septembre 2025" at bounding box center [955, 128] width 379 height 27
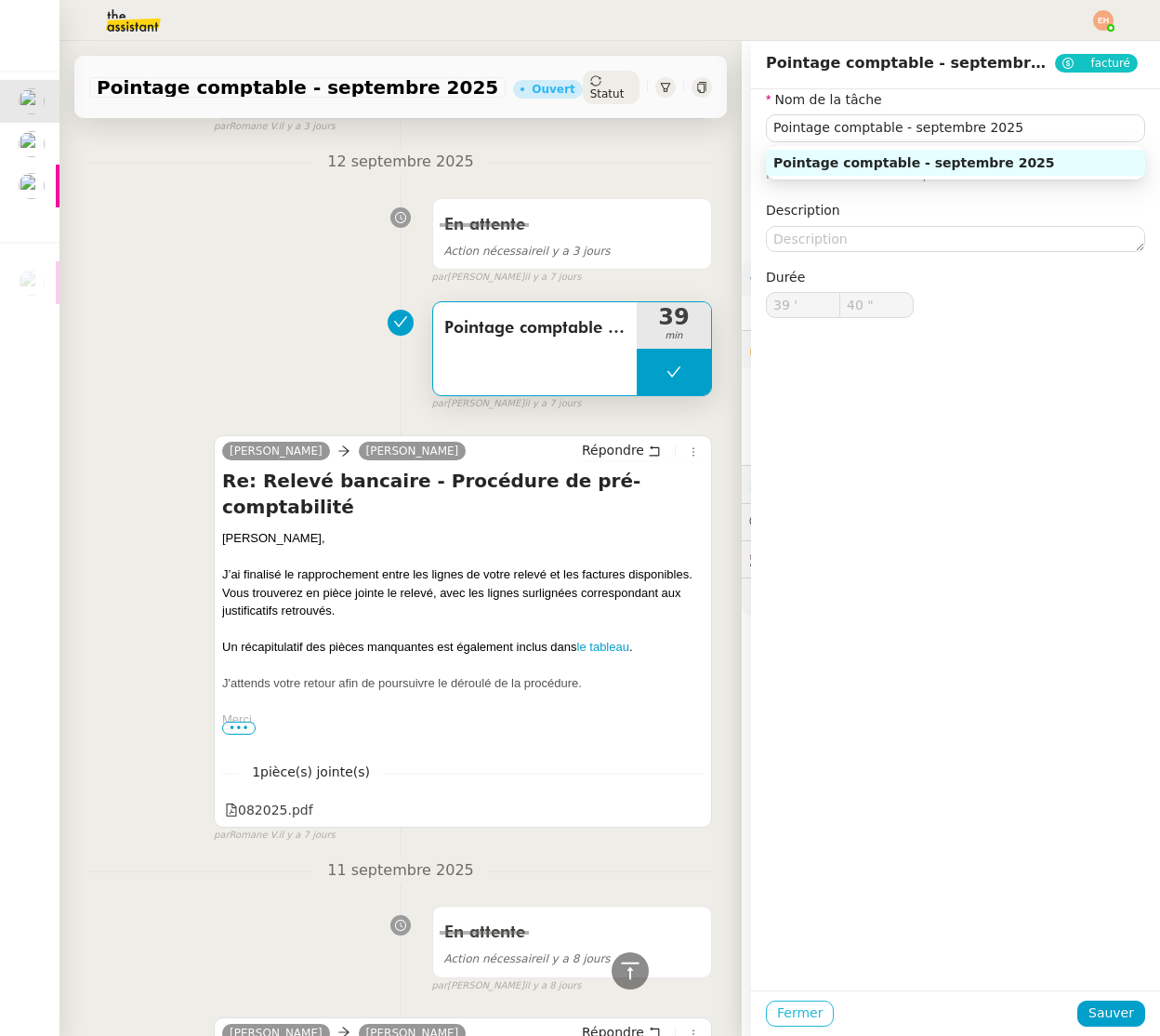
click at [808, 1013] on span "Fermer" at bounding box center [800, 1013] width 45 height 22
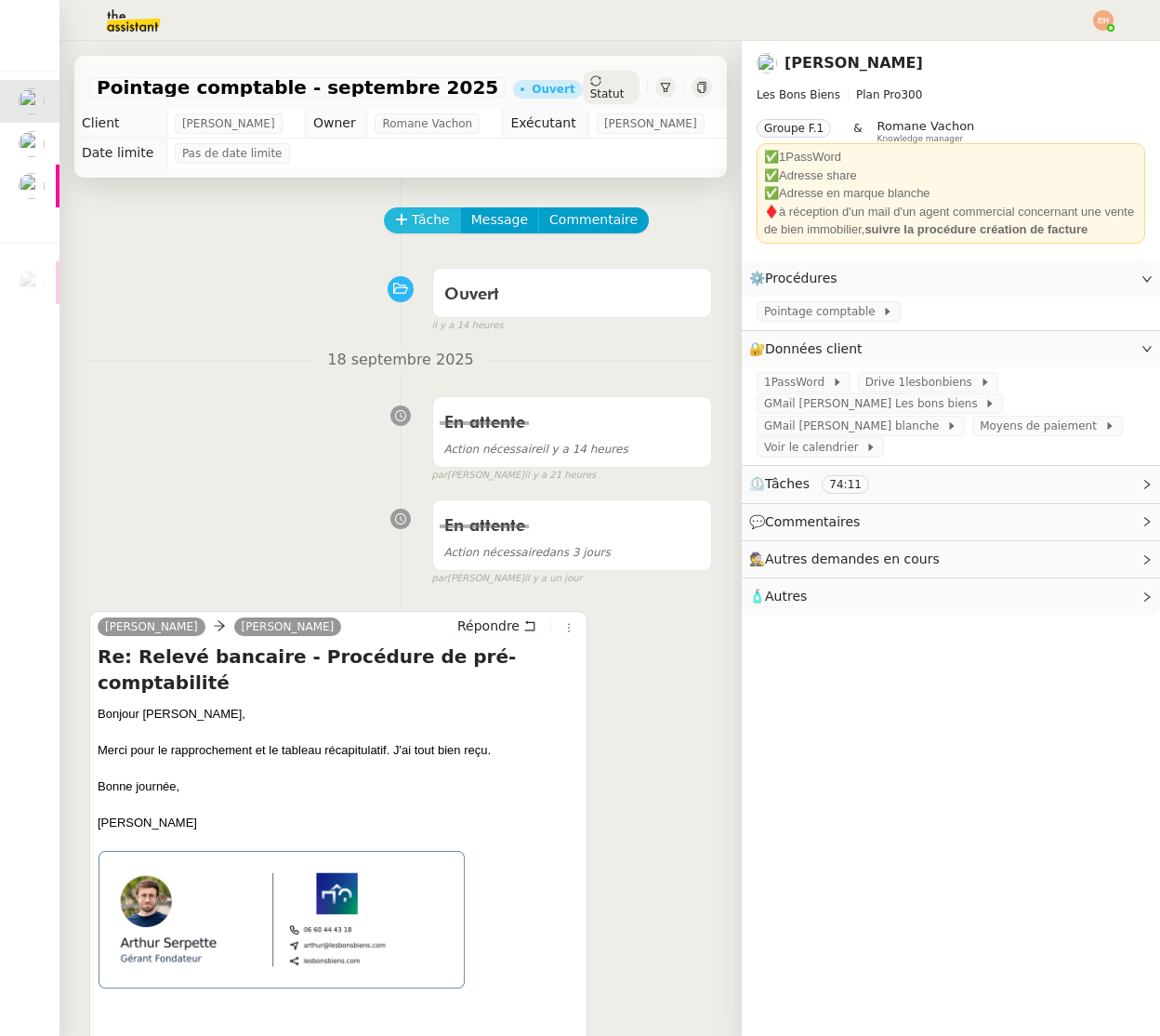
click at [391, 222] on button "Tâche" at bounding box center [422, 220] width 77 height 26
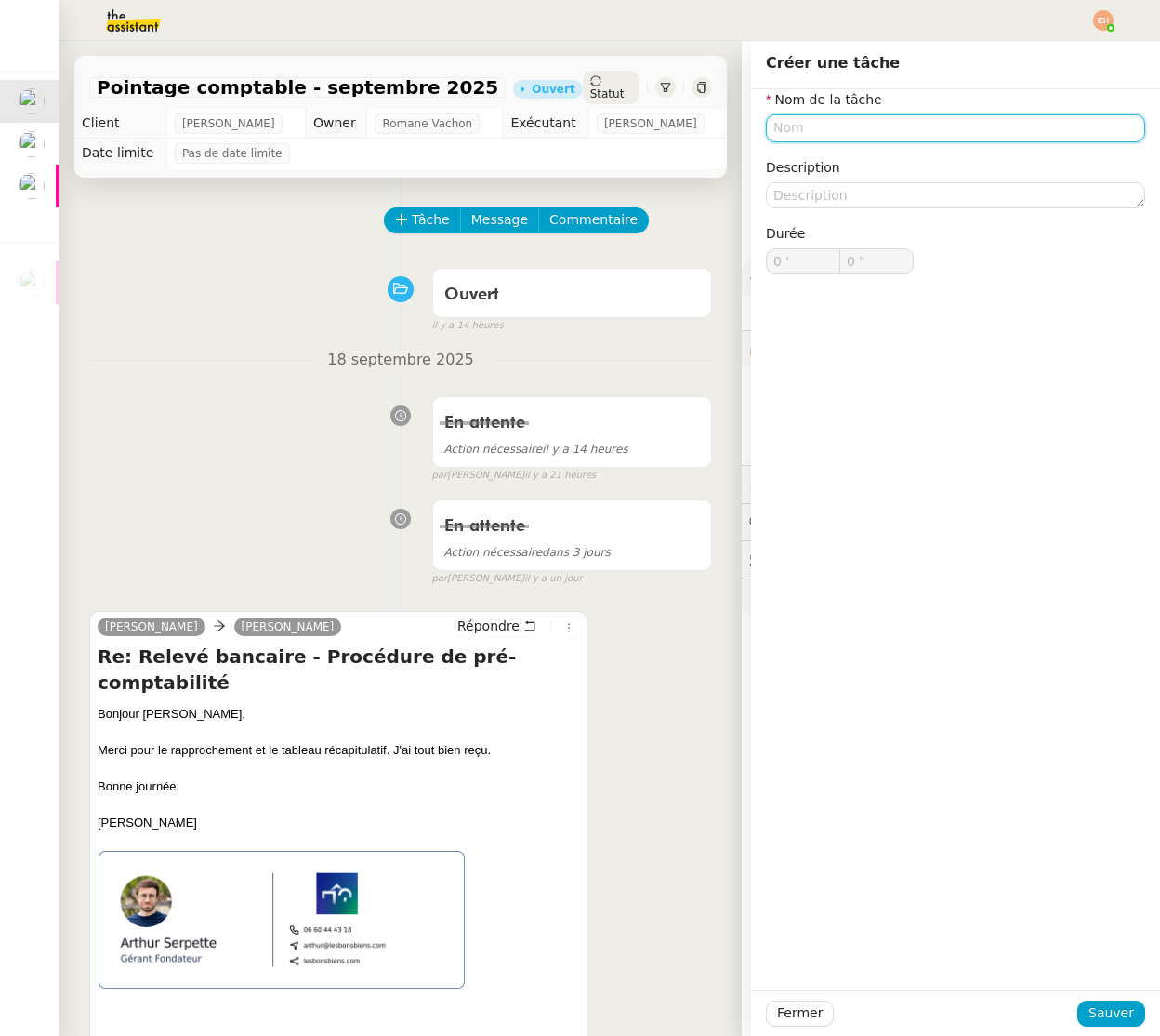
paste input "Pointage comptable - septembre 2025"
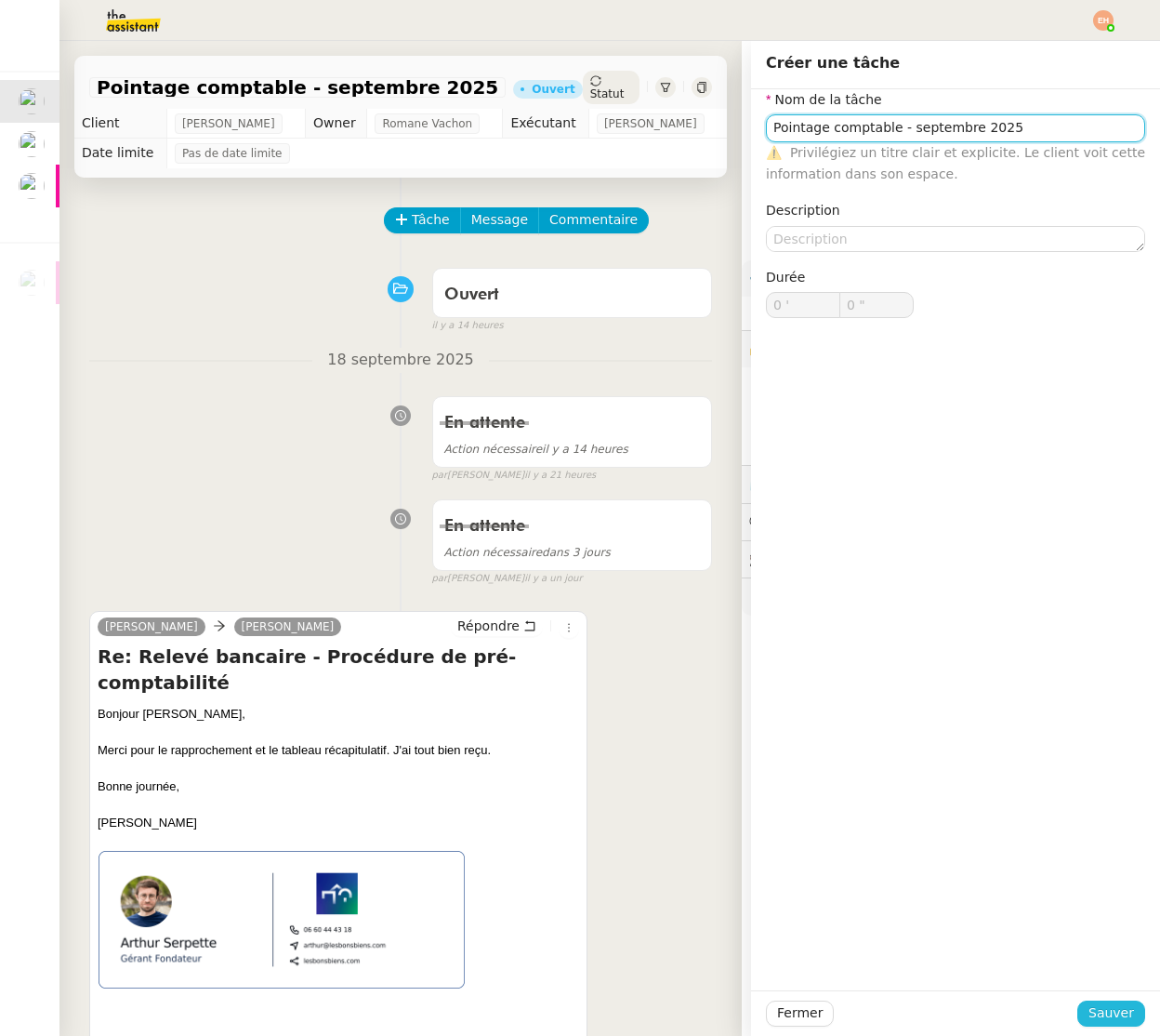
type input "Pointage comptable - septembre 2025"
click at [1110, 1012] on span "Sauver" at bounding box center [1112, 1013] width 45 height 22
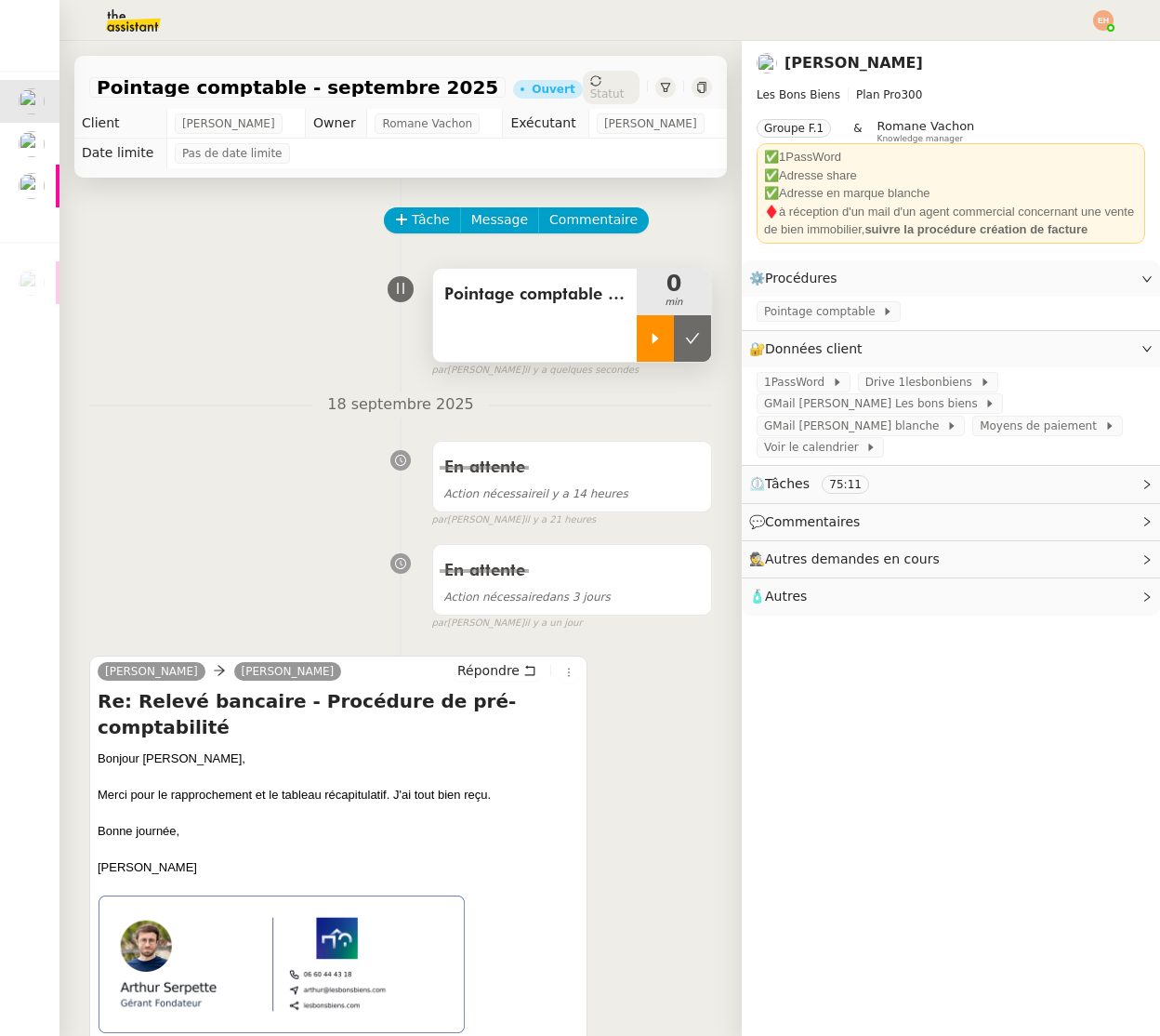
click at [656, 337] on icon at bounding box center [656, 337] width 7 height 10
click at [669, 338] on icon at bounding box center [674, 338] width 15 height 15
